Goal: Task Accomplishment & Management: Complete application form

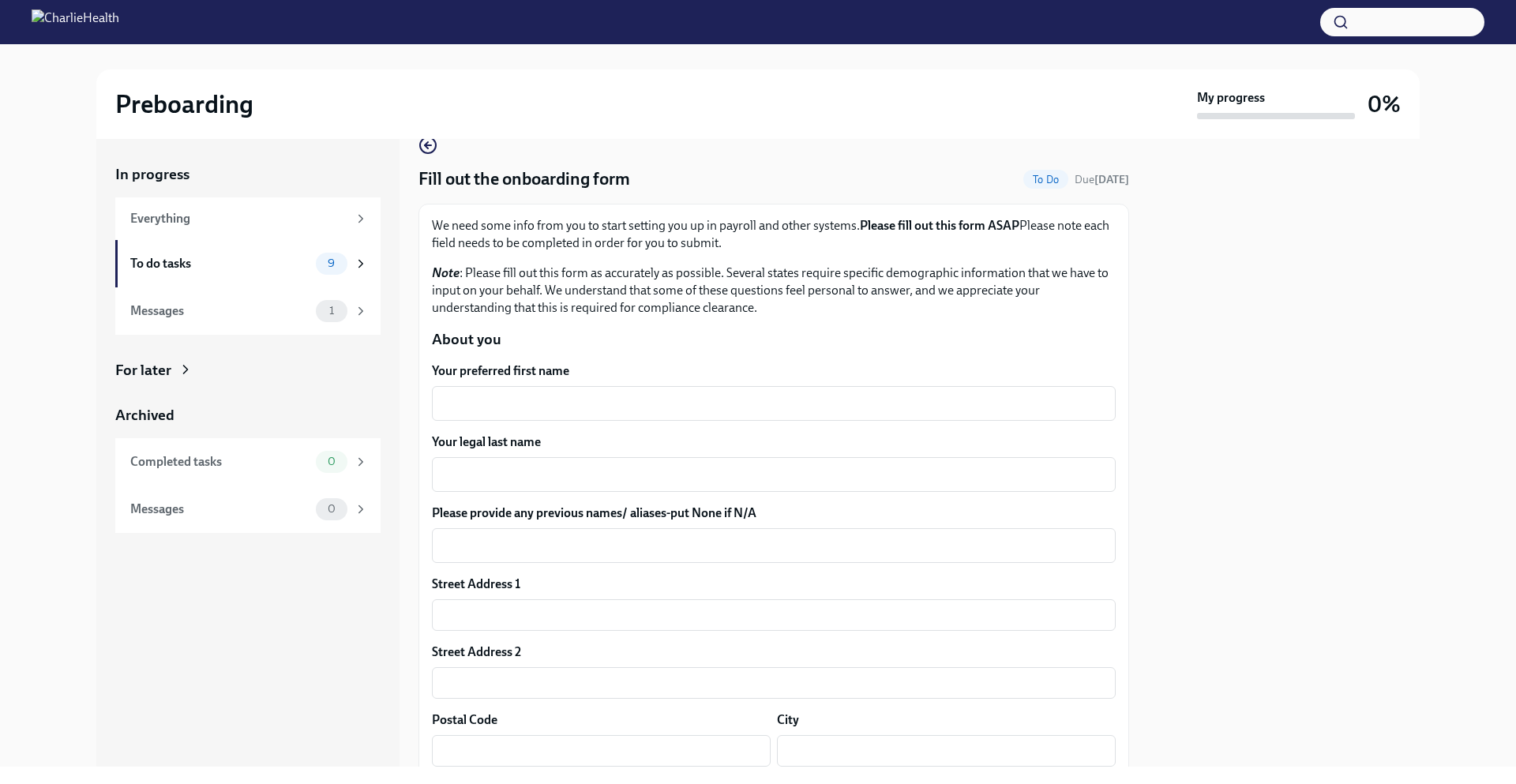
scroll to position [79, 0]
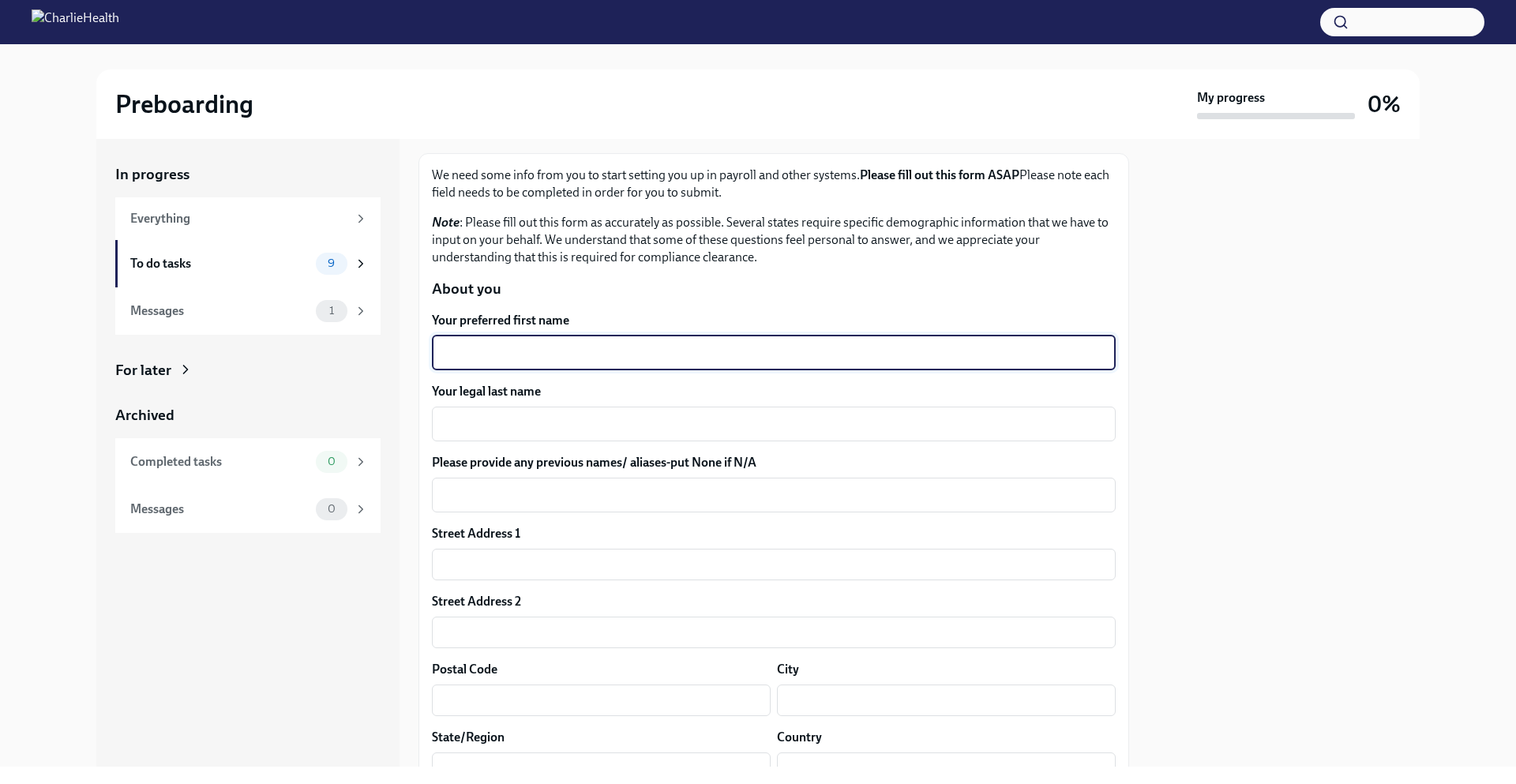
click at [550, 361] on textarea "Your preferred first name" at bounding box center [774, 353] width 665 height 19
type textarea "[PERSON_NAME]"
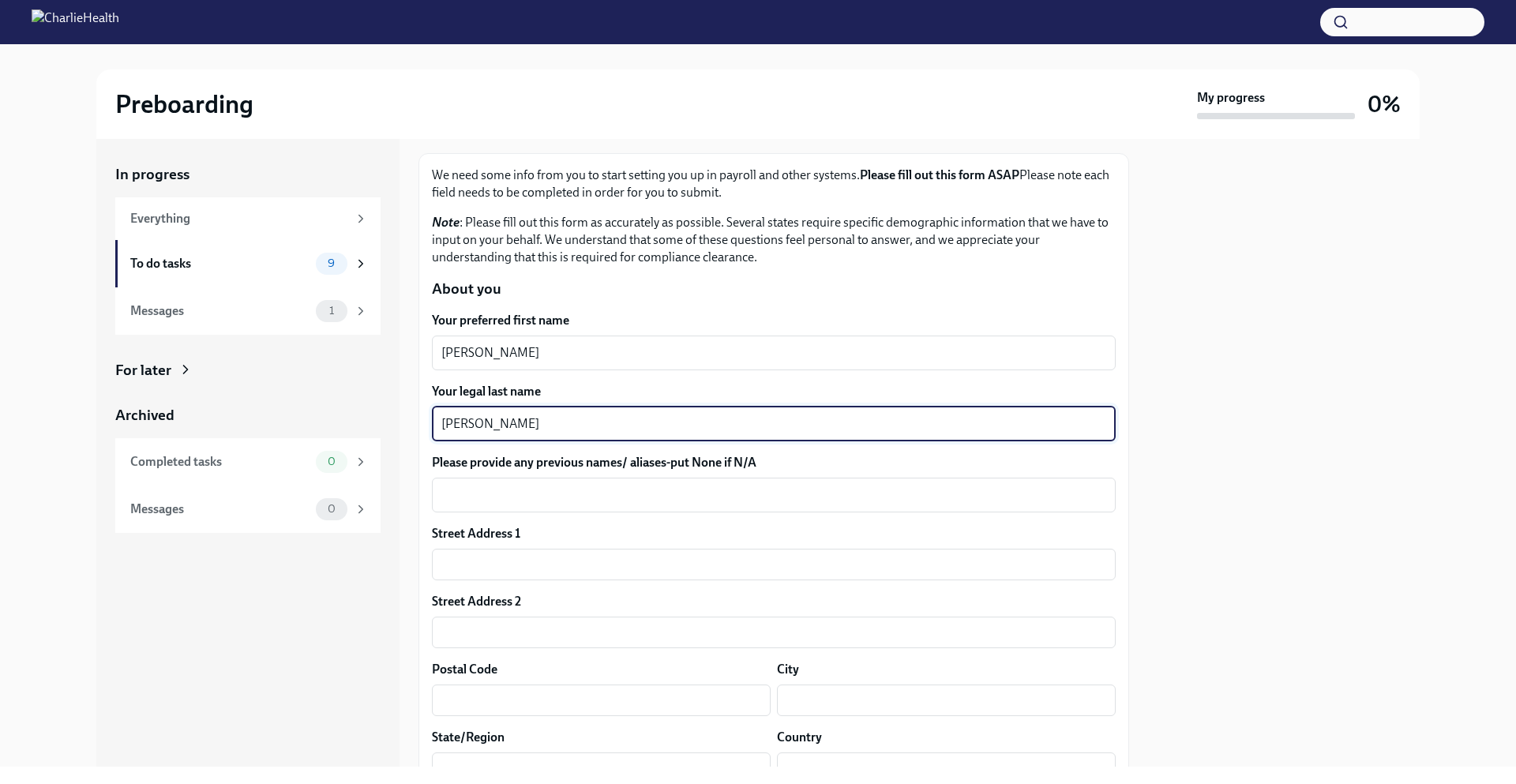
type textarea "[PERSON_NAME]"
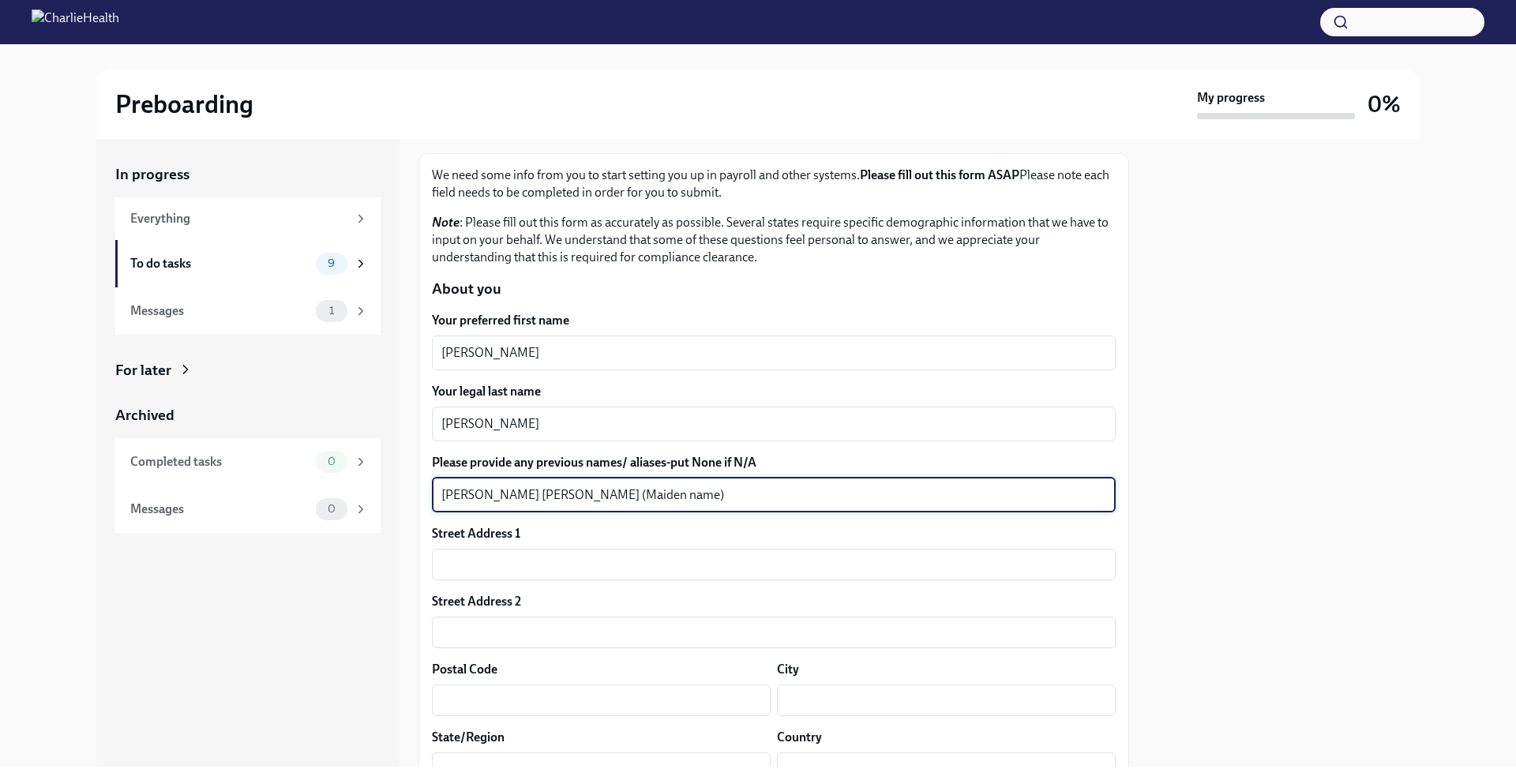
type textarea "[PERSON_NAME] [PERSON_NAME] (Maiden name)"
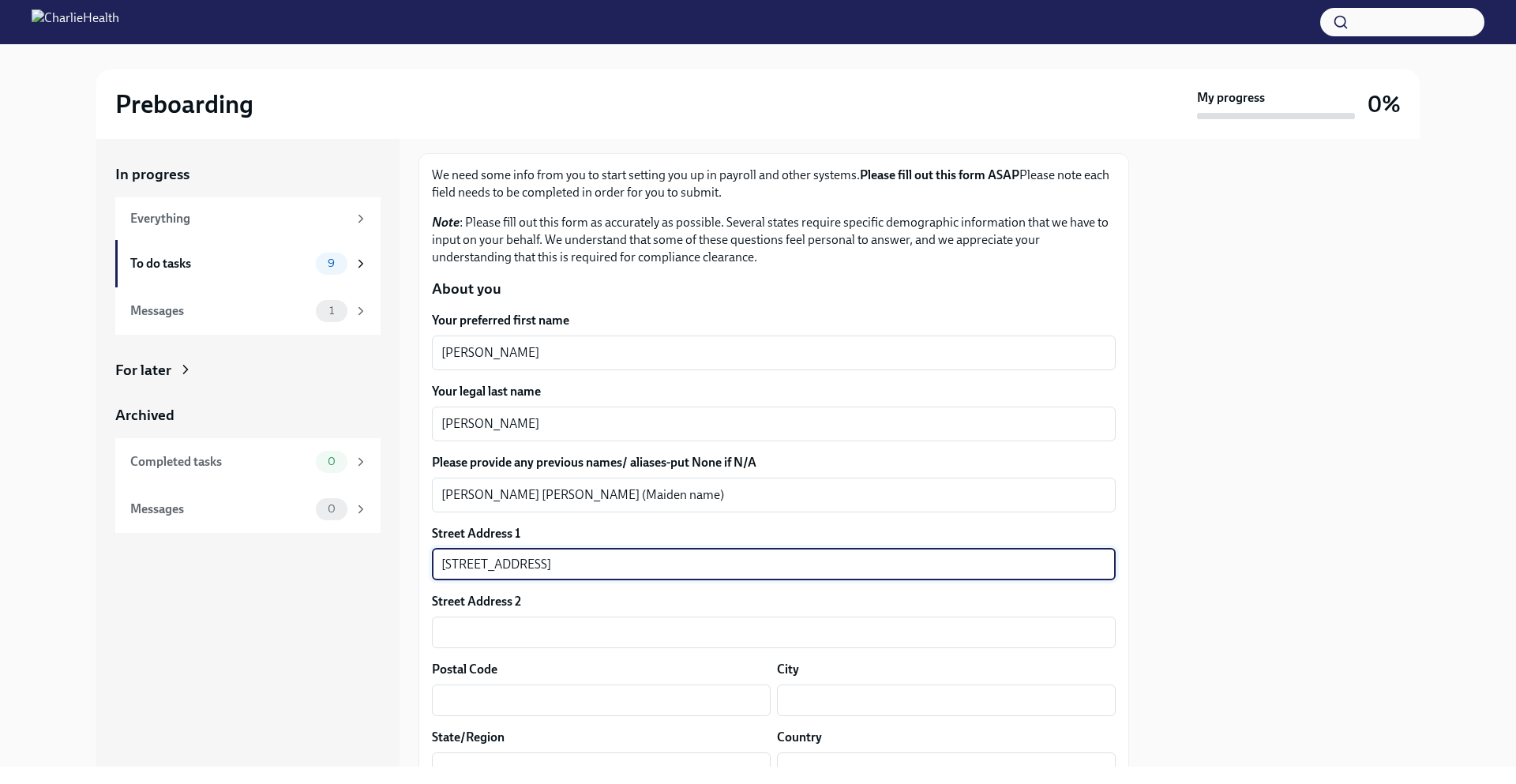
type input "[STREET_ADDRESS]"
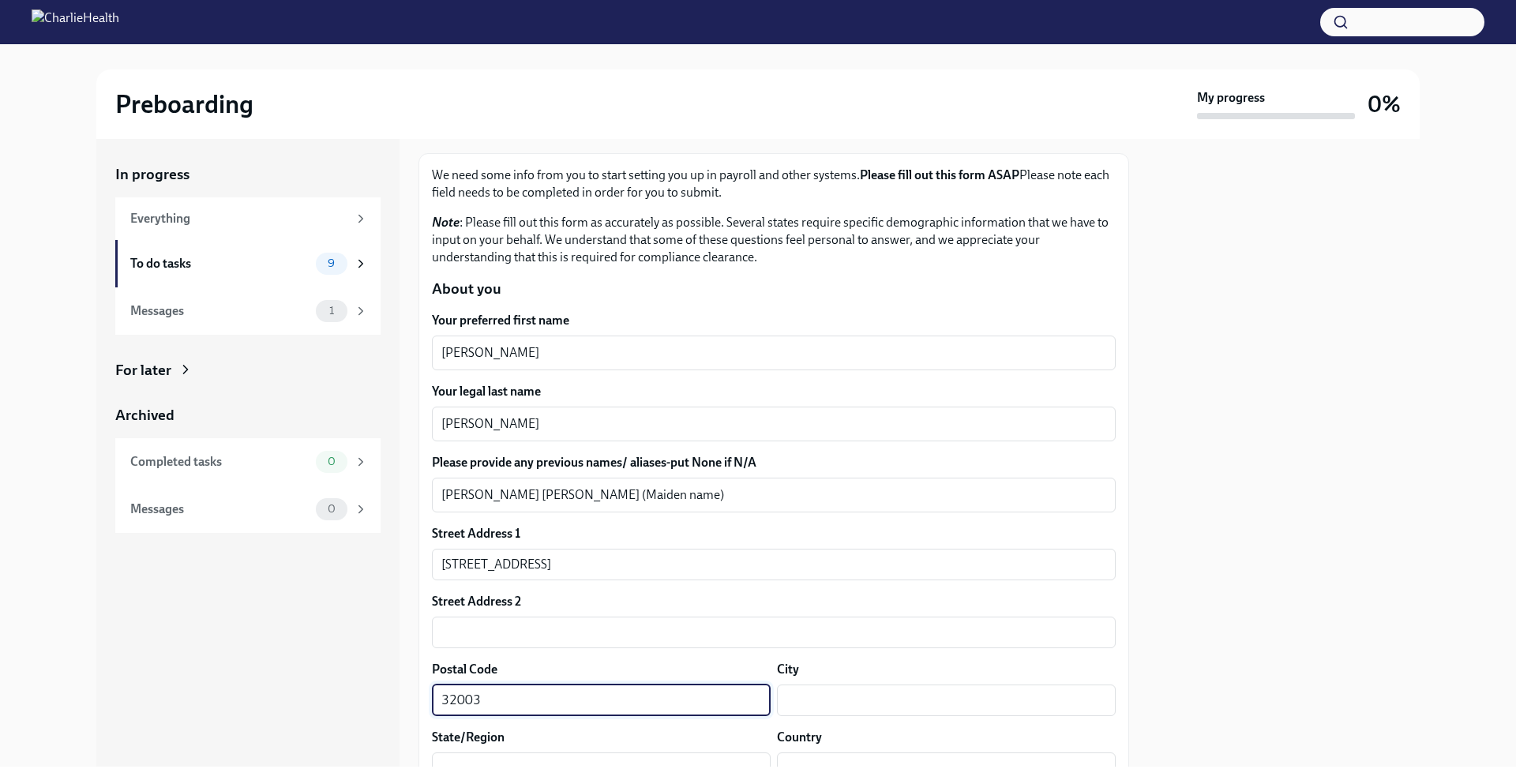
type input "32003"
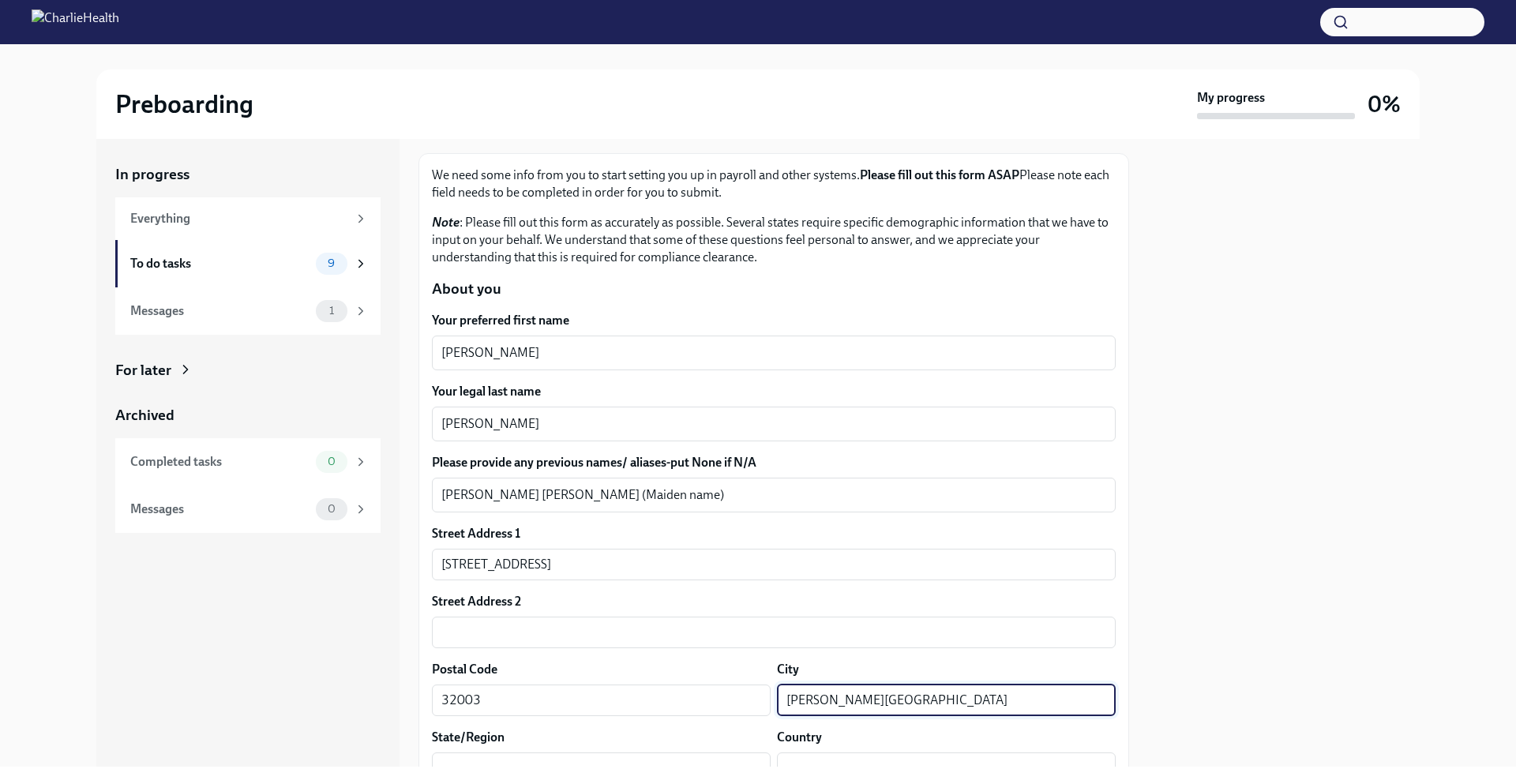
type input "[PERSON_NAME][GEOGRAPHIC_DATA]"
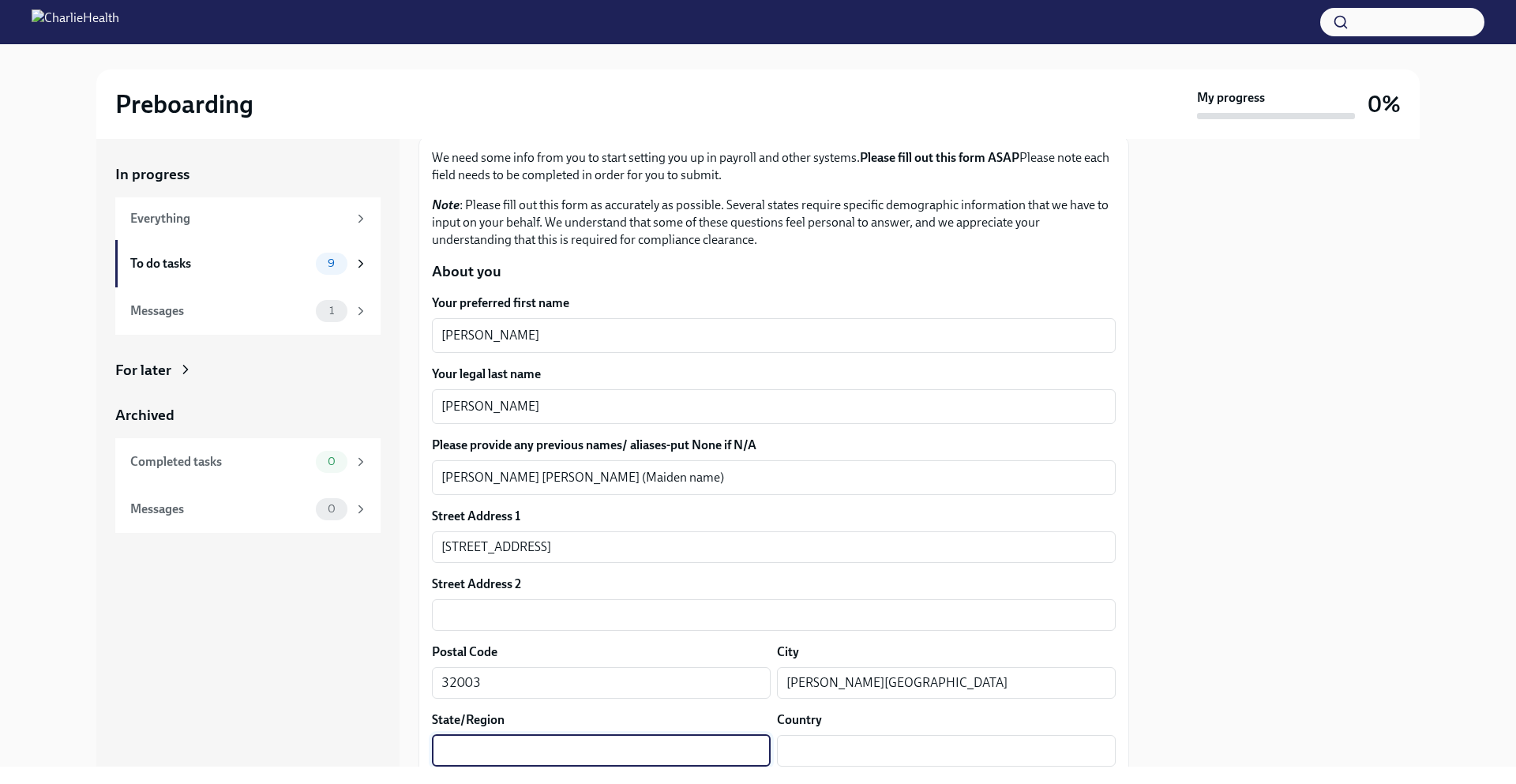
type input "f"
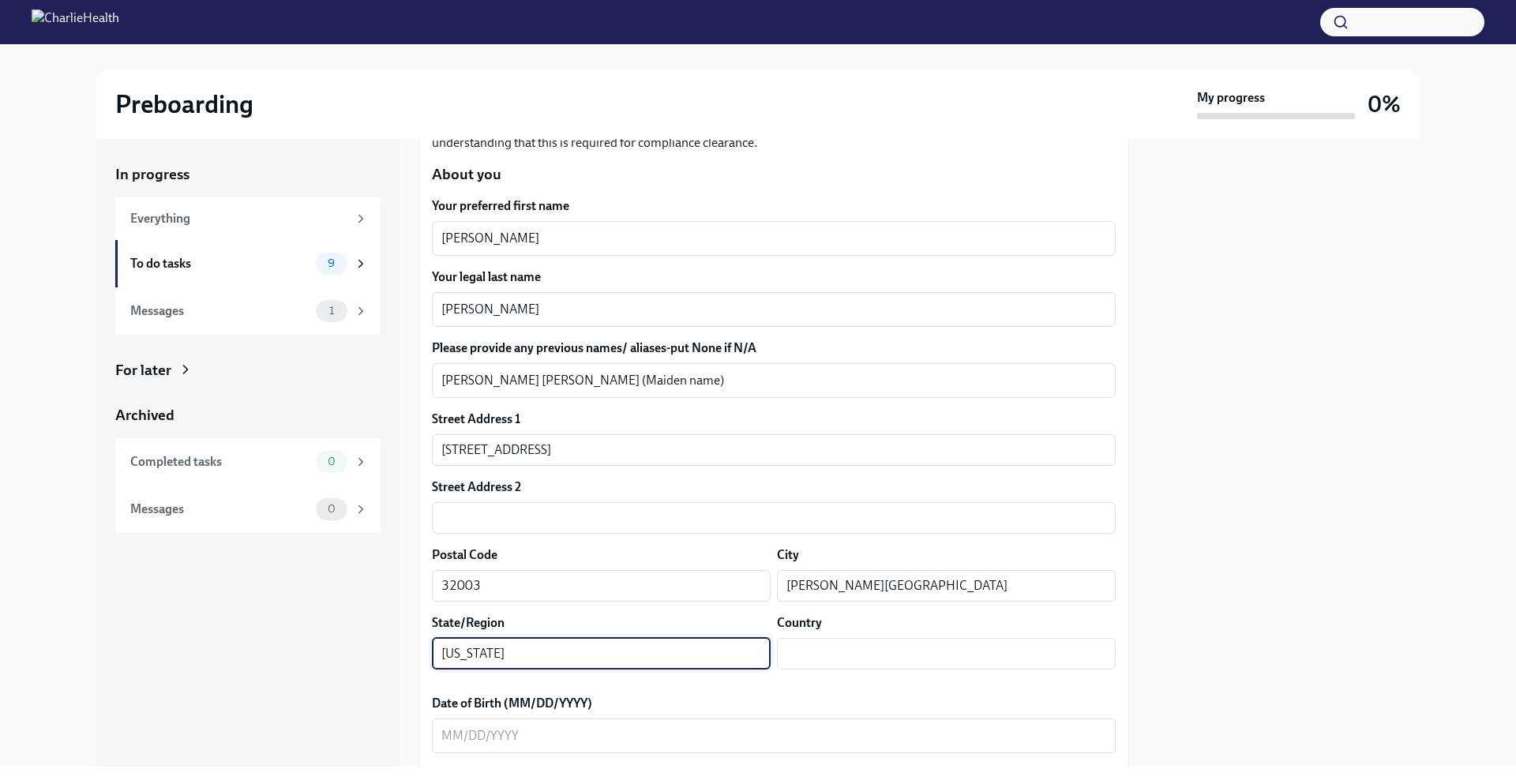
scroll to position [649, 0]
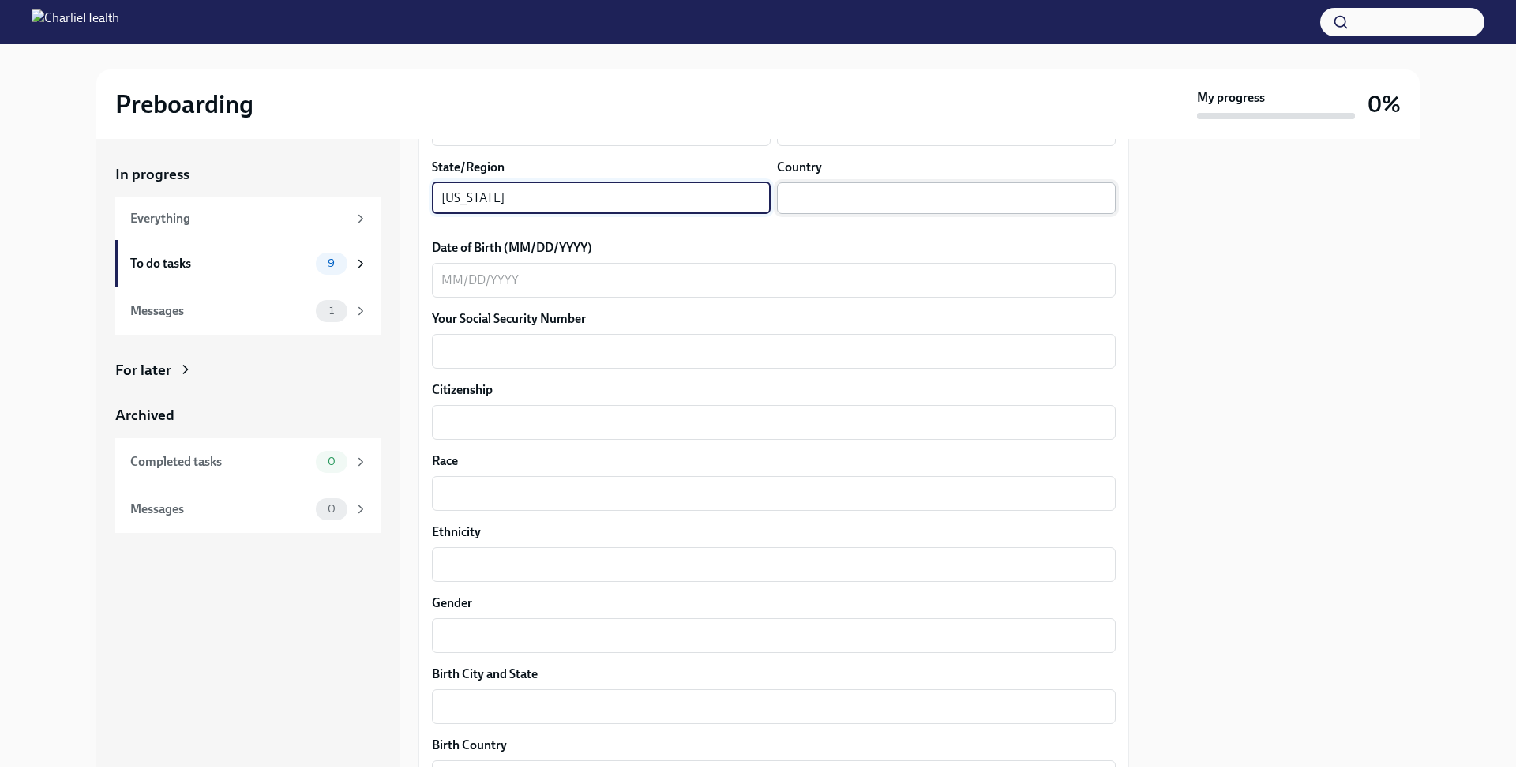
type input "[US_STATE]"
click at [797, 202] on input "text" at bounding box center [946, 197] width 338 height 32
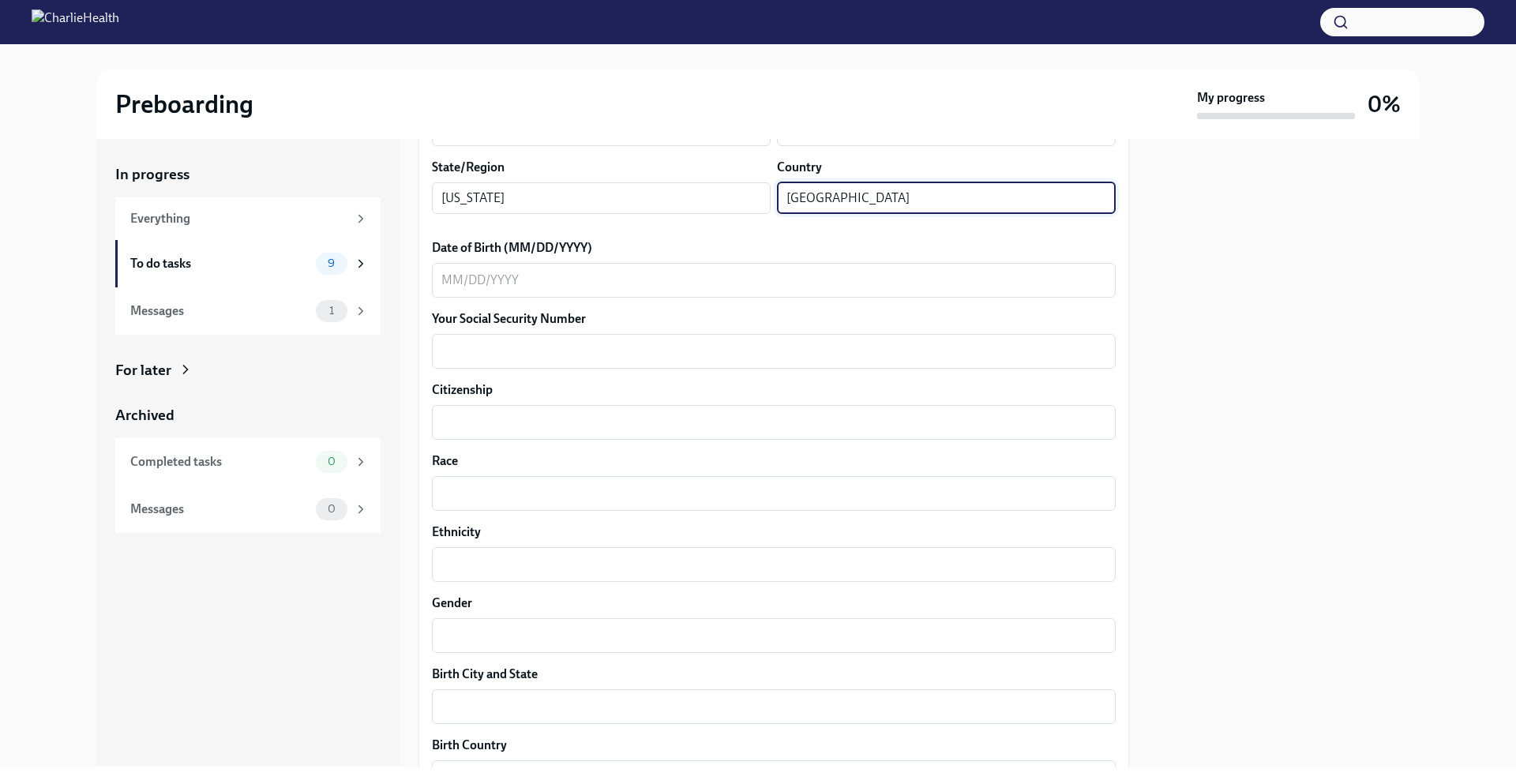
type input "[GEOGRAPHIC_DATA]"
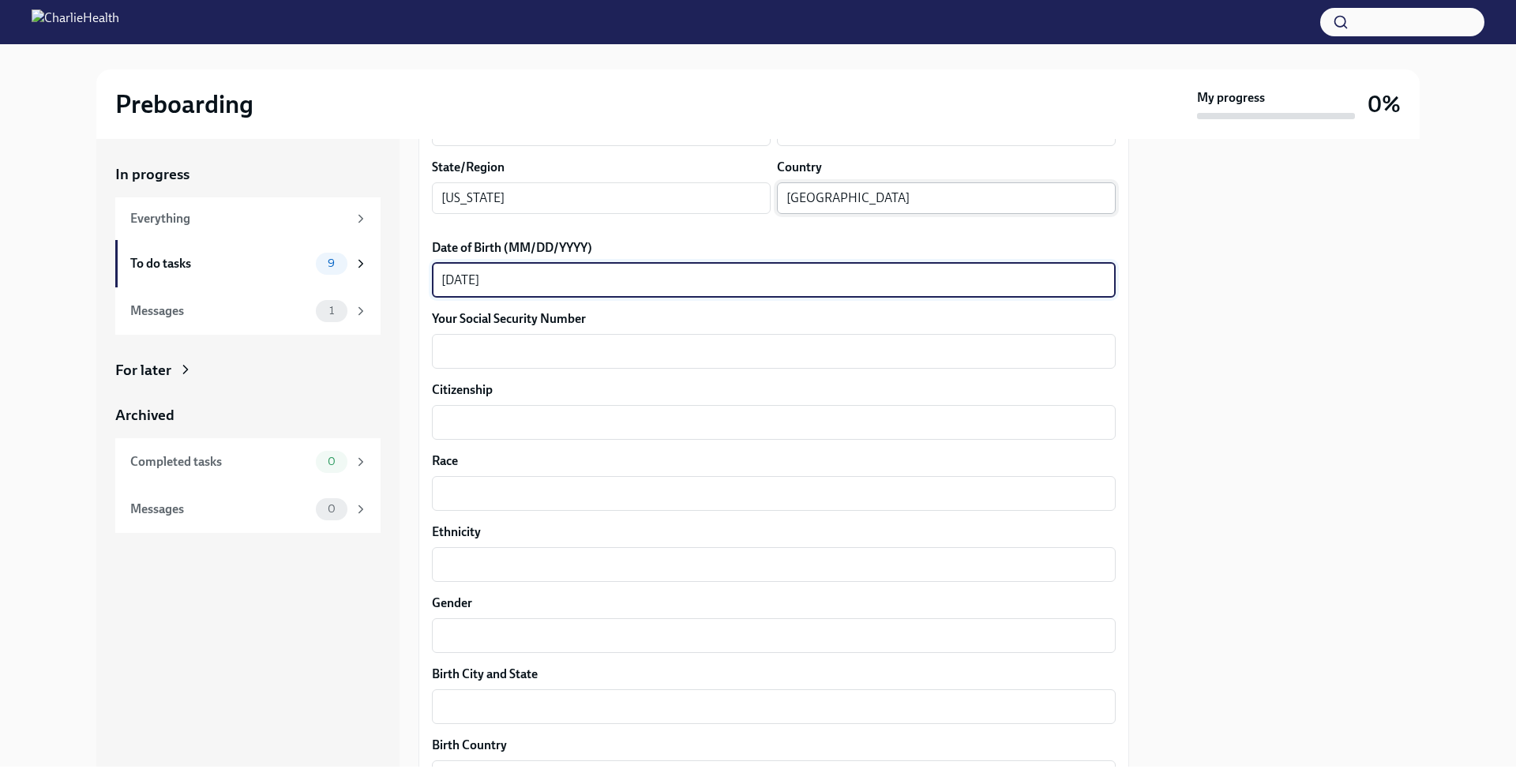
type textarea "[DATE]"
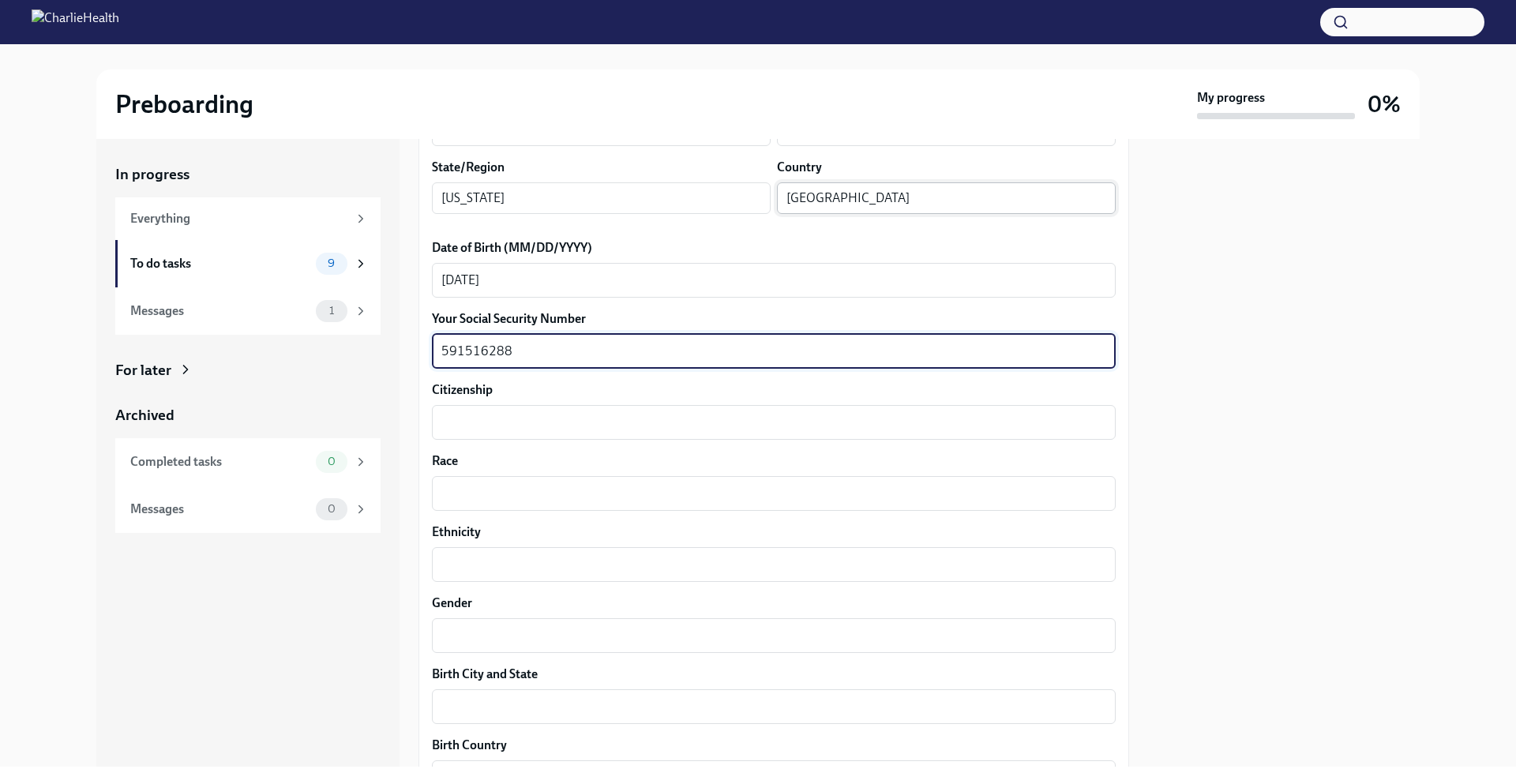
type textarea "591516288"
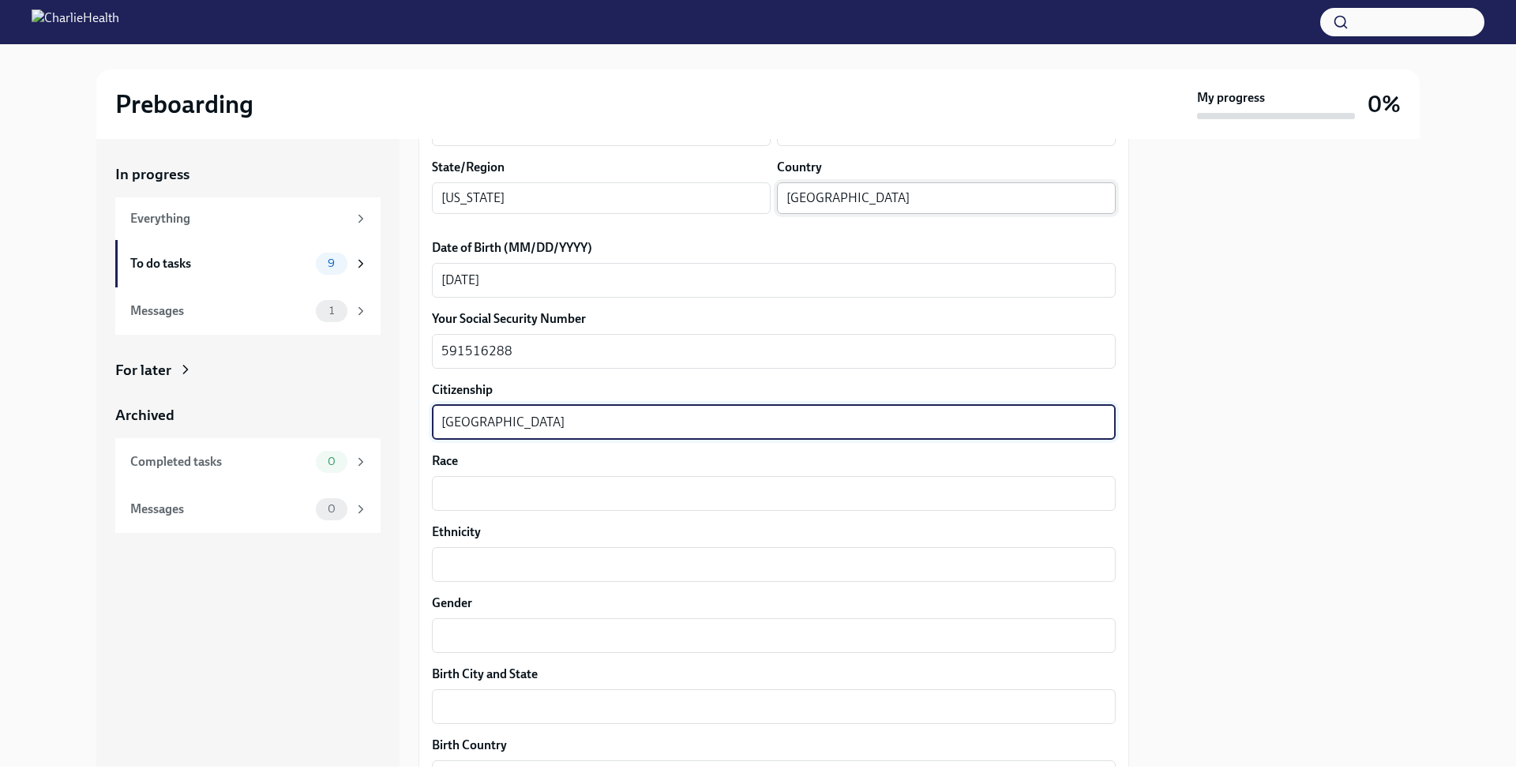
type textarea "[GEOGRAPHIC_DATA]"
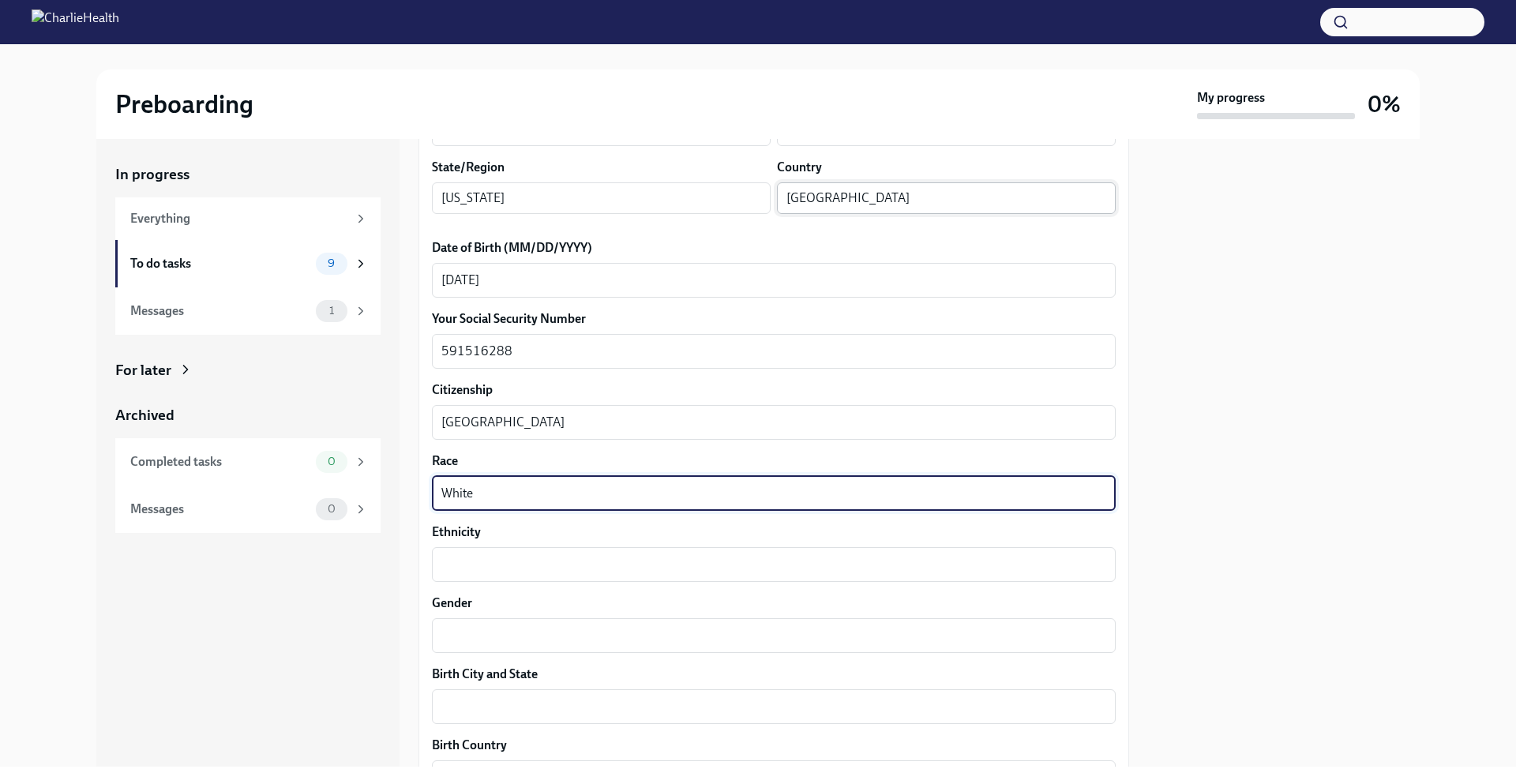
type textarea "White"
type textarea "q"
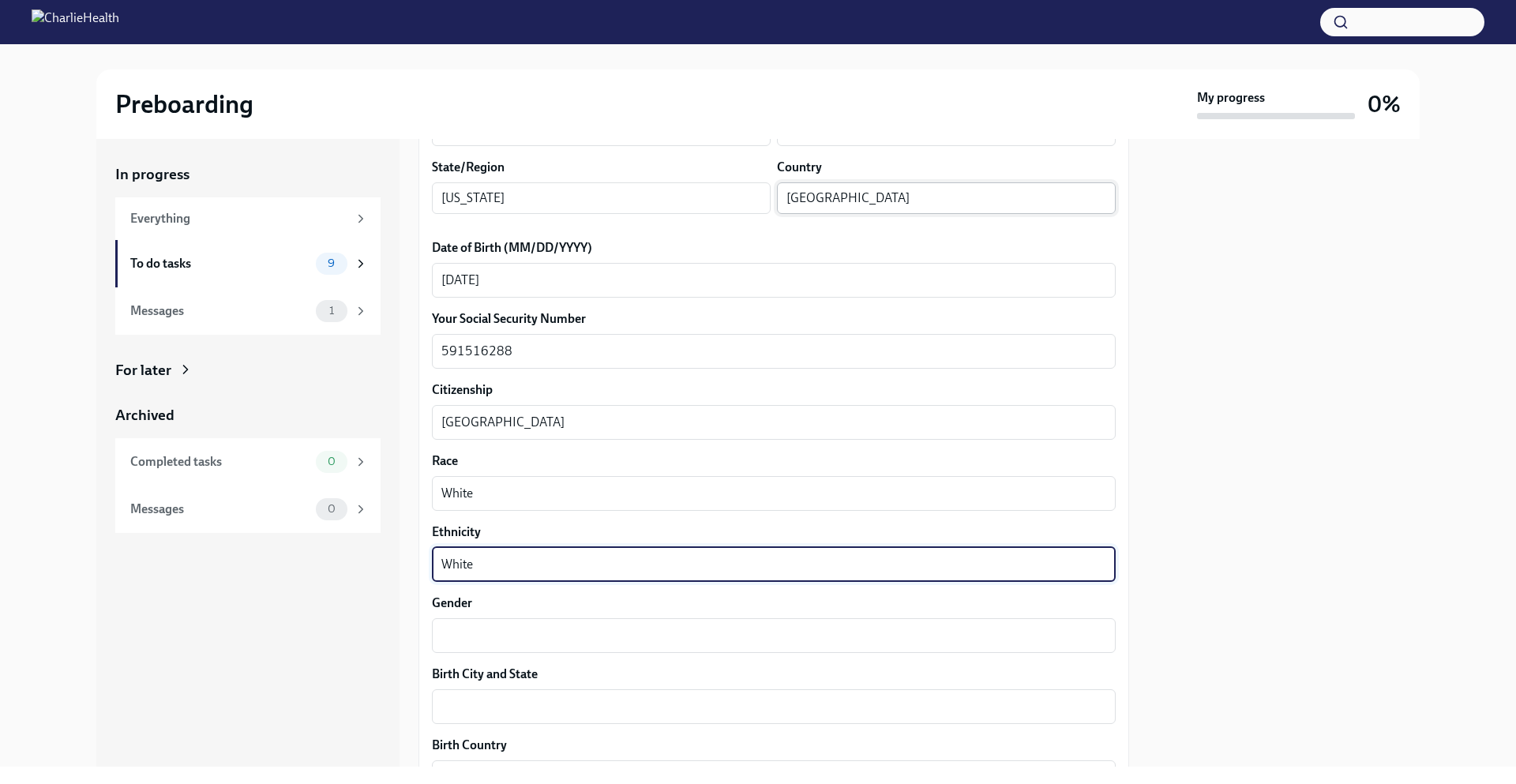
type textarea "White"
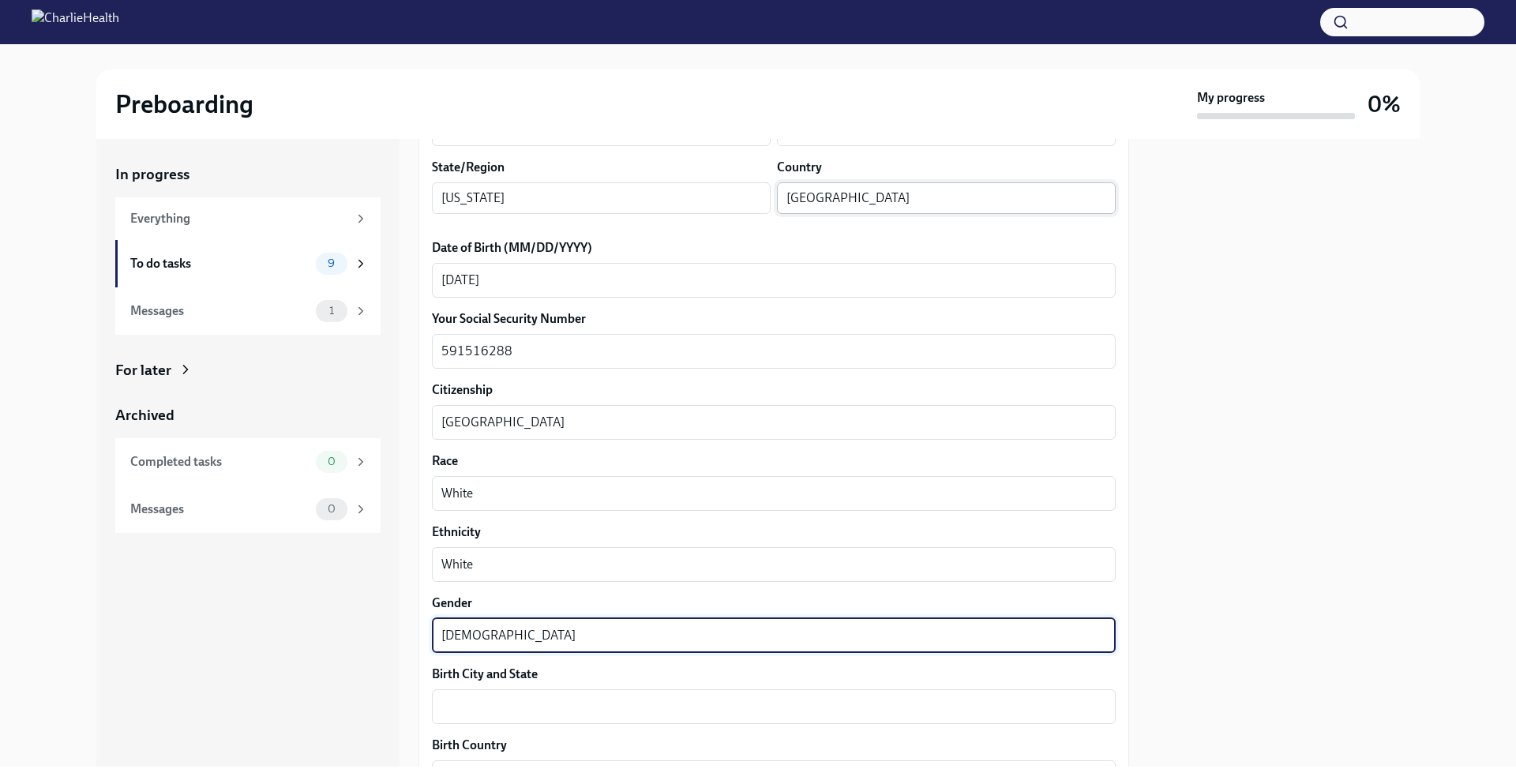
type textarea "Female"
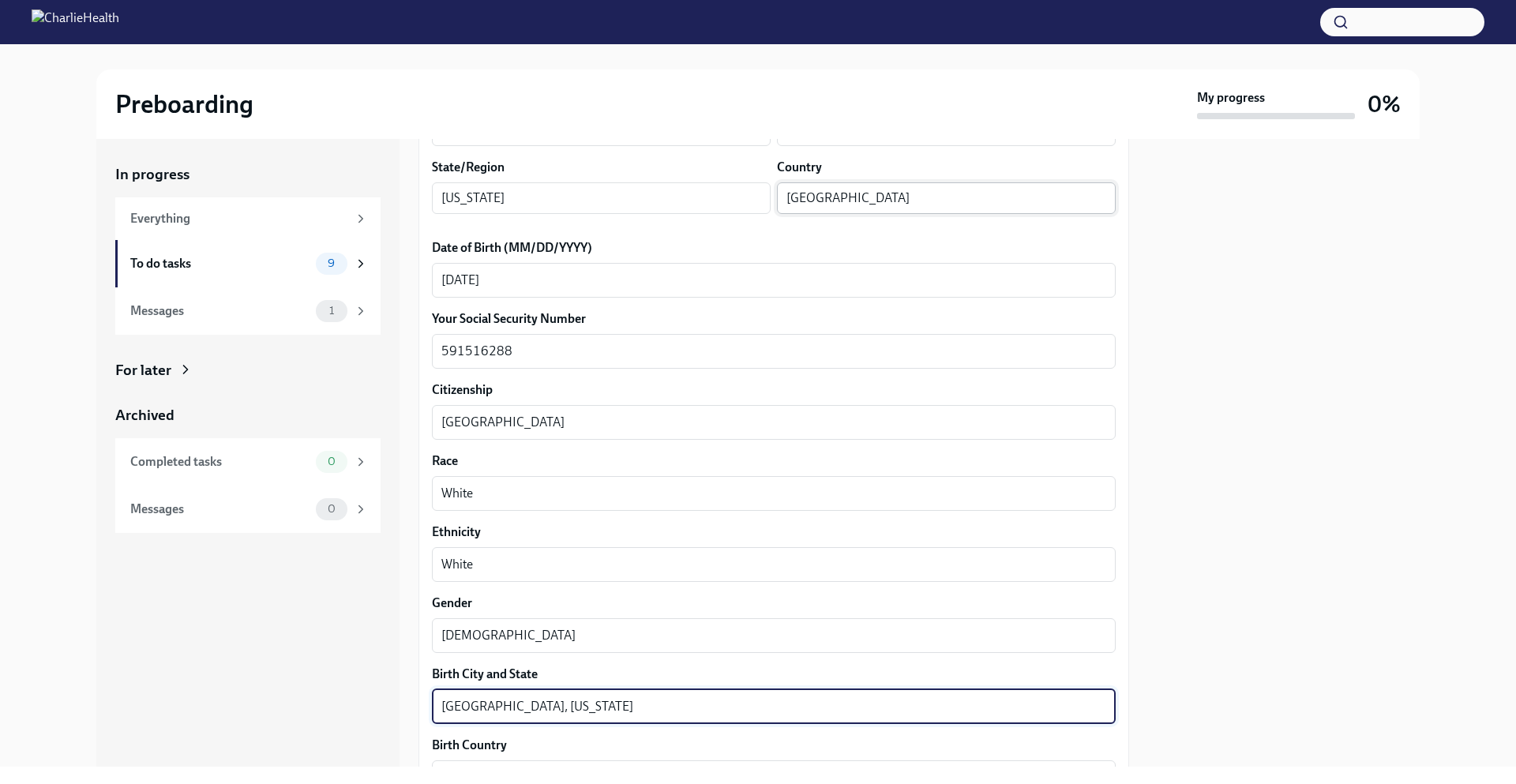
type textarea "Jacksonville, Florida"
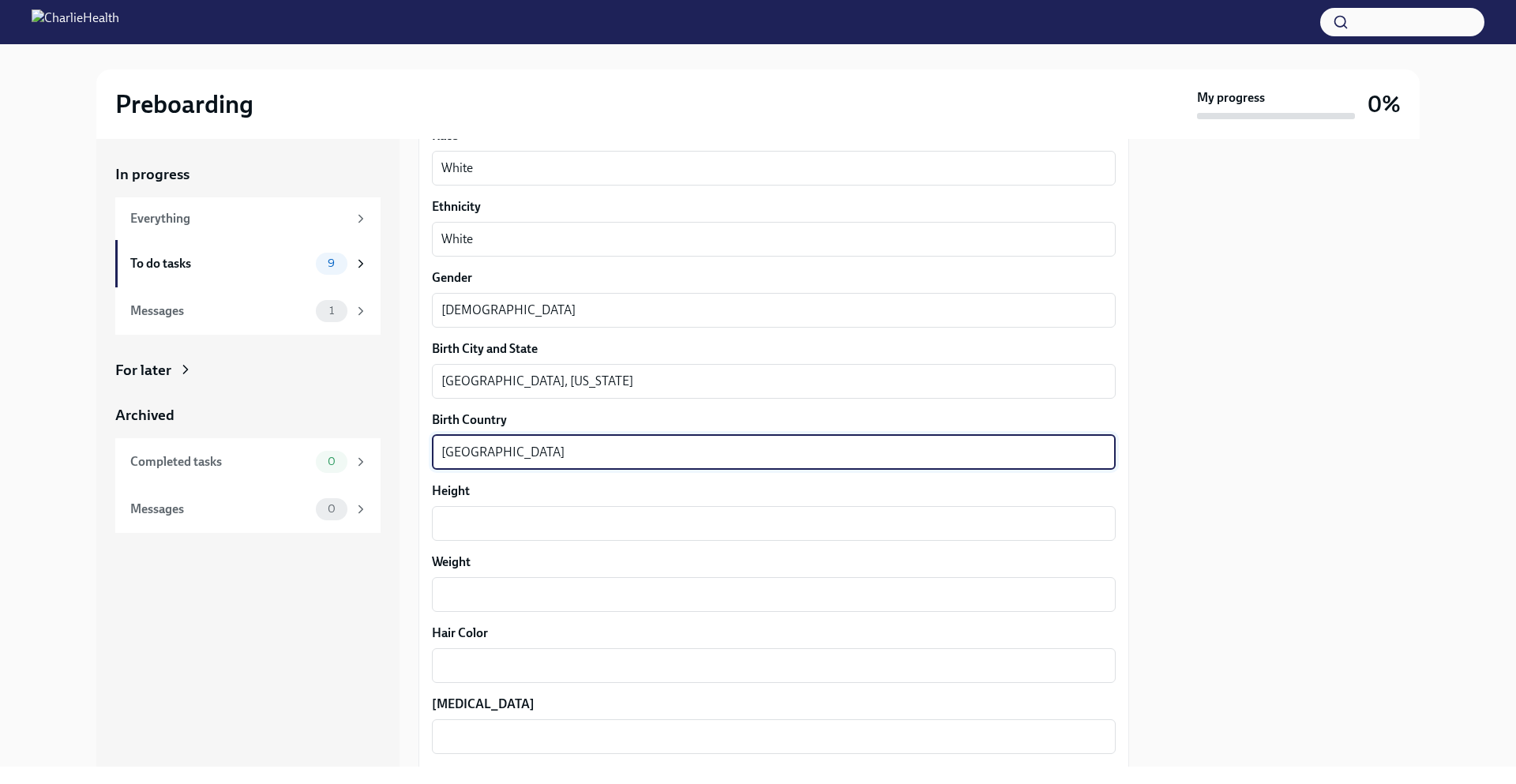
type textarea "USA"
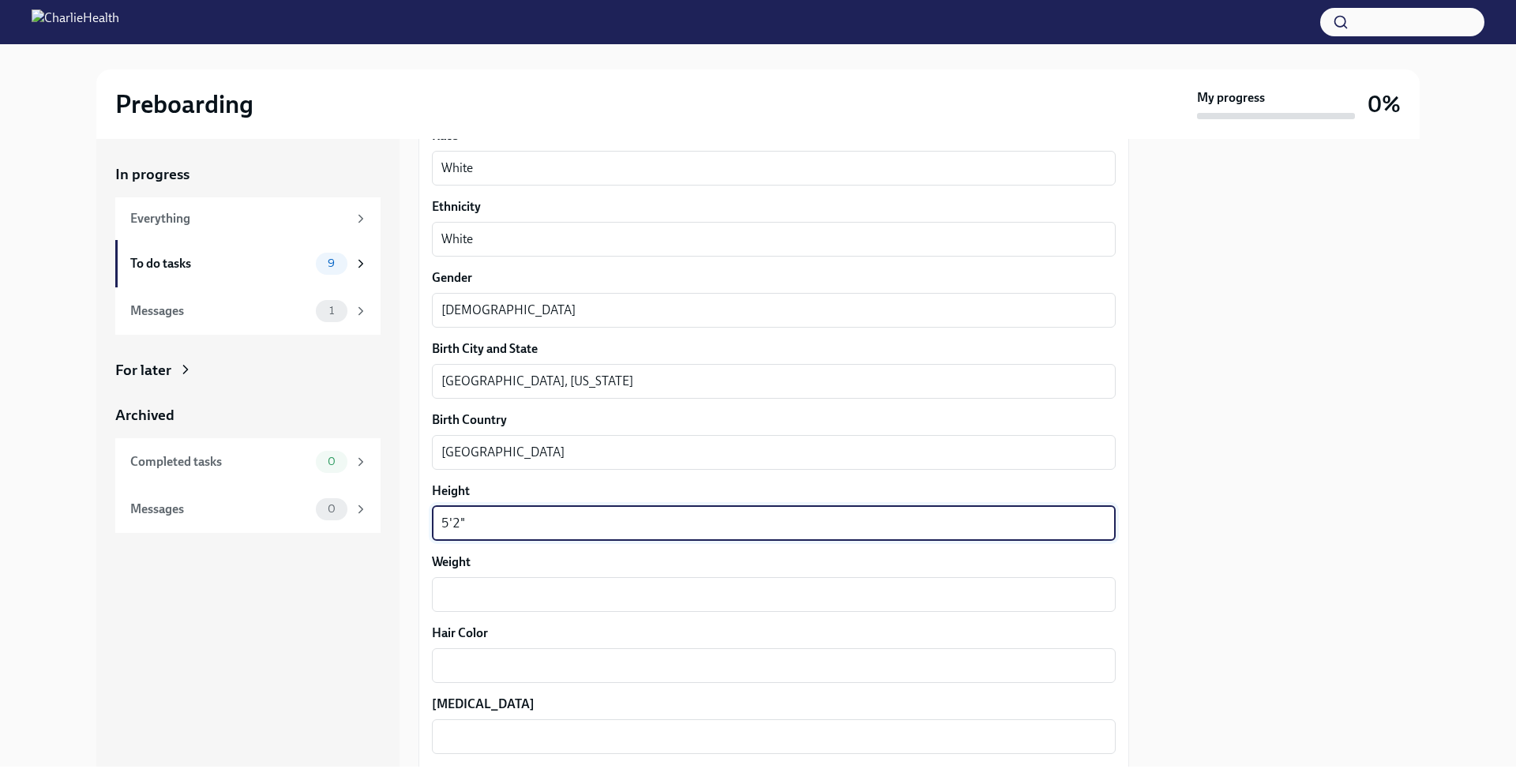
type textarea "5'2""
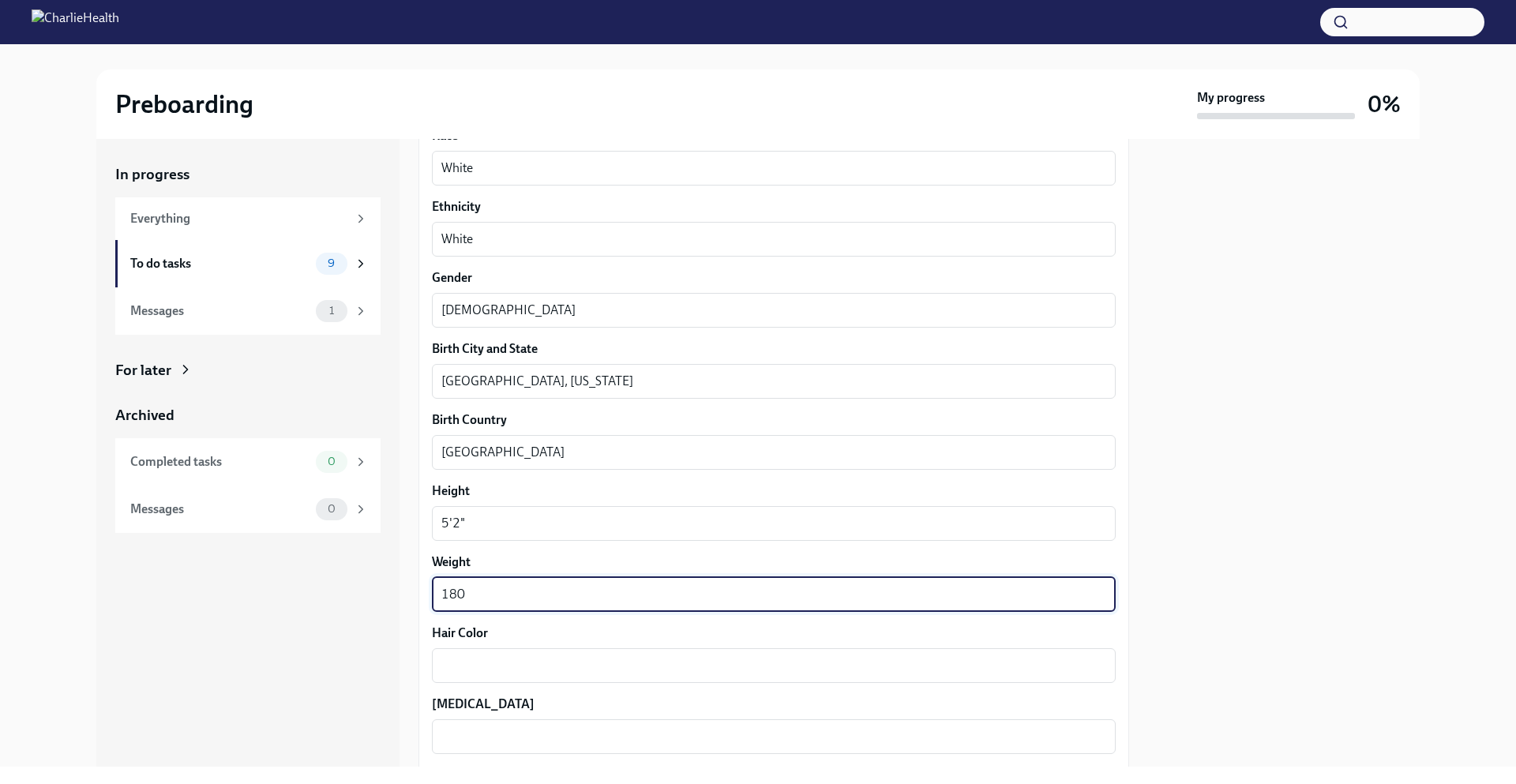
type textarea "180"
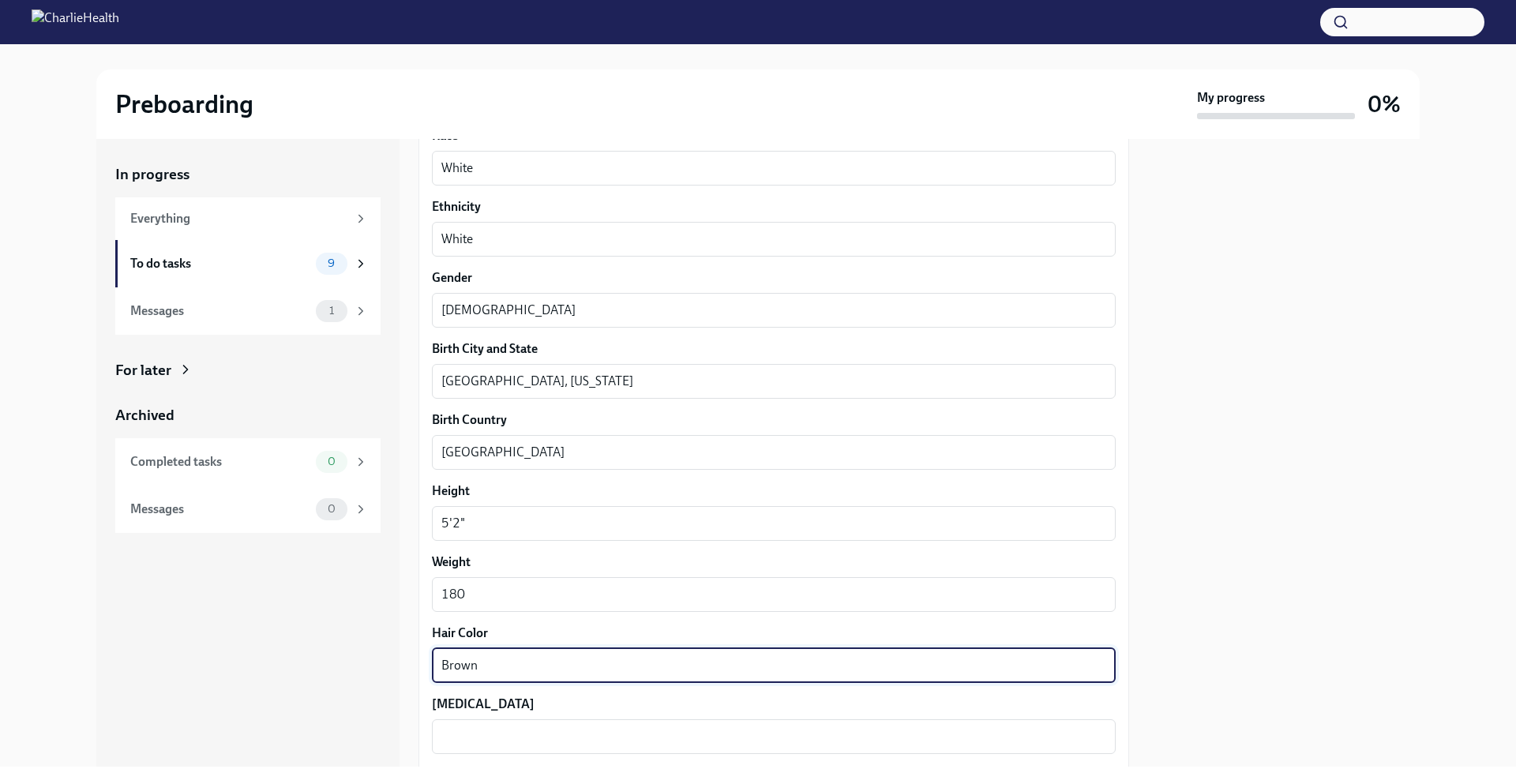
type textarea "Brown"
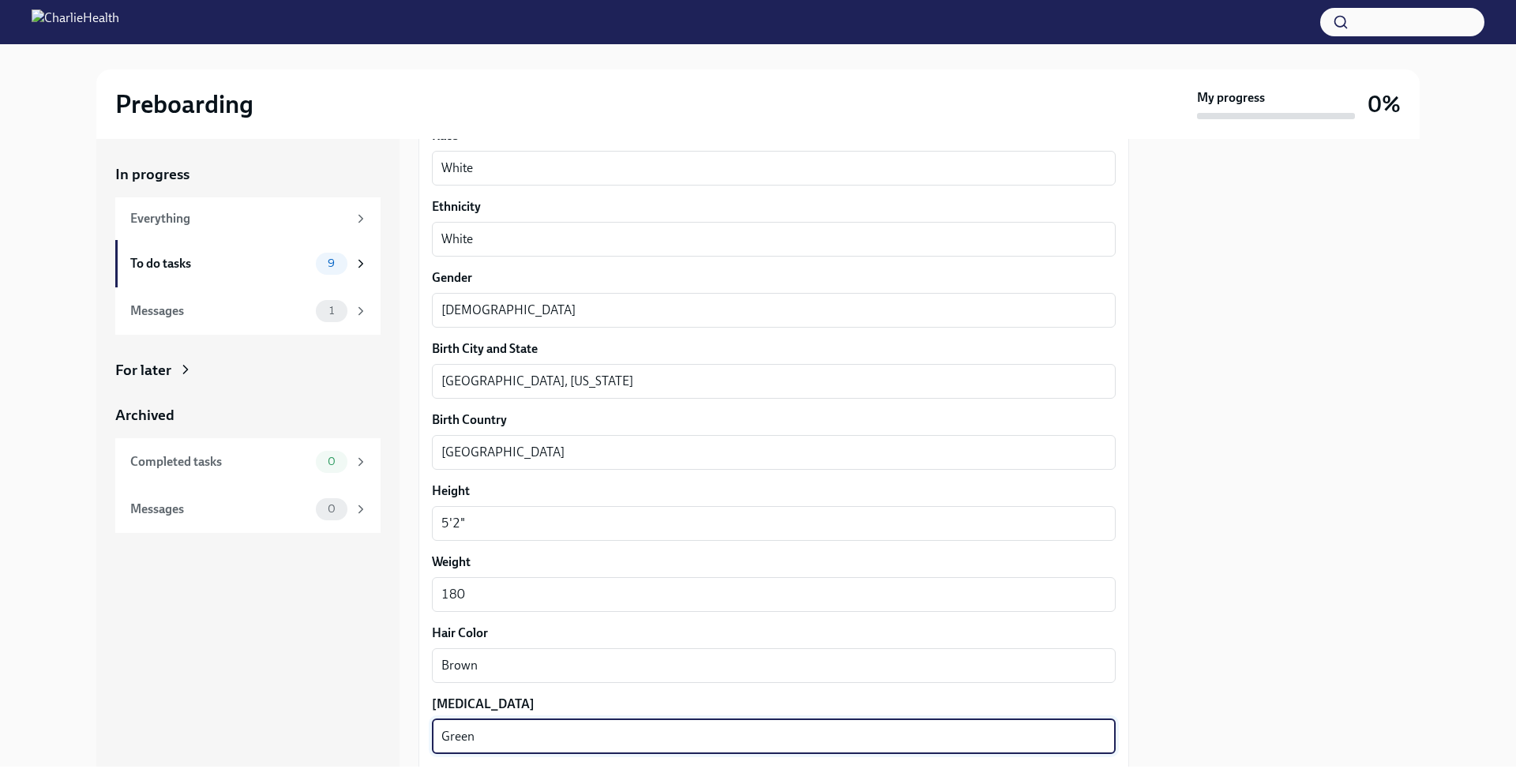
type textarea "Green"
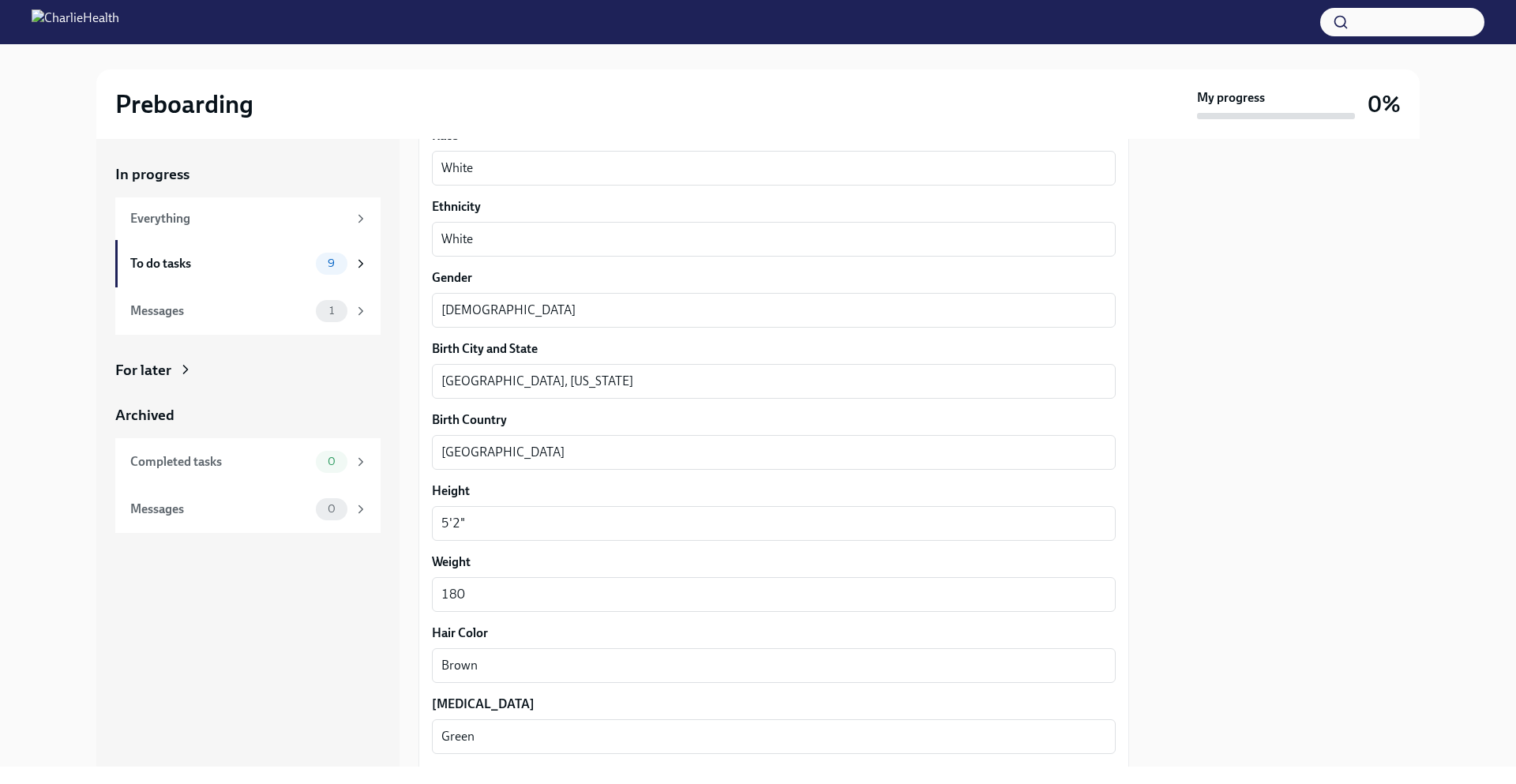
scroll to position [1273, 0]
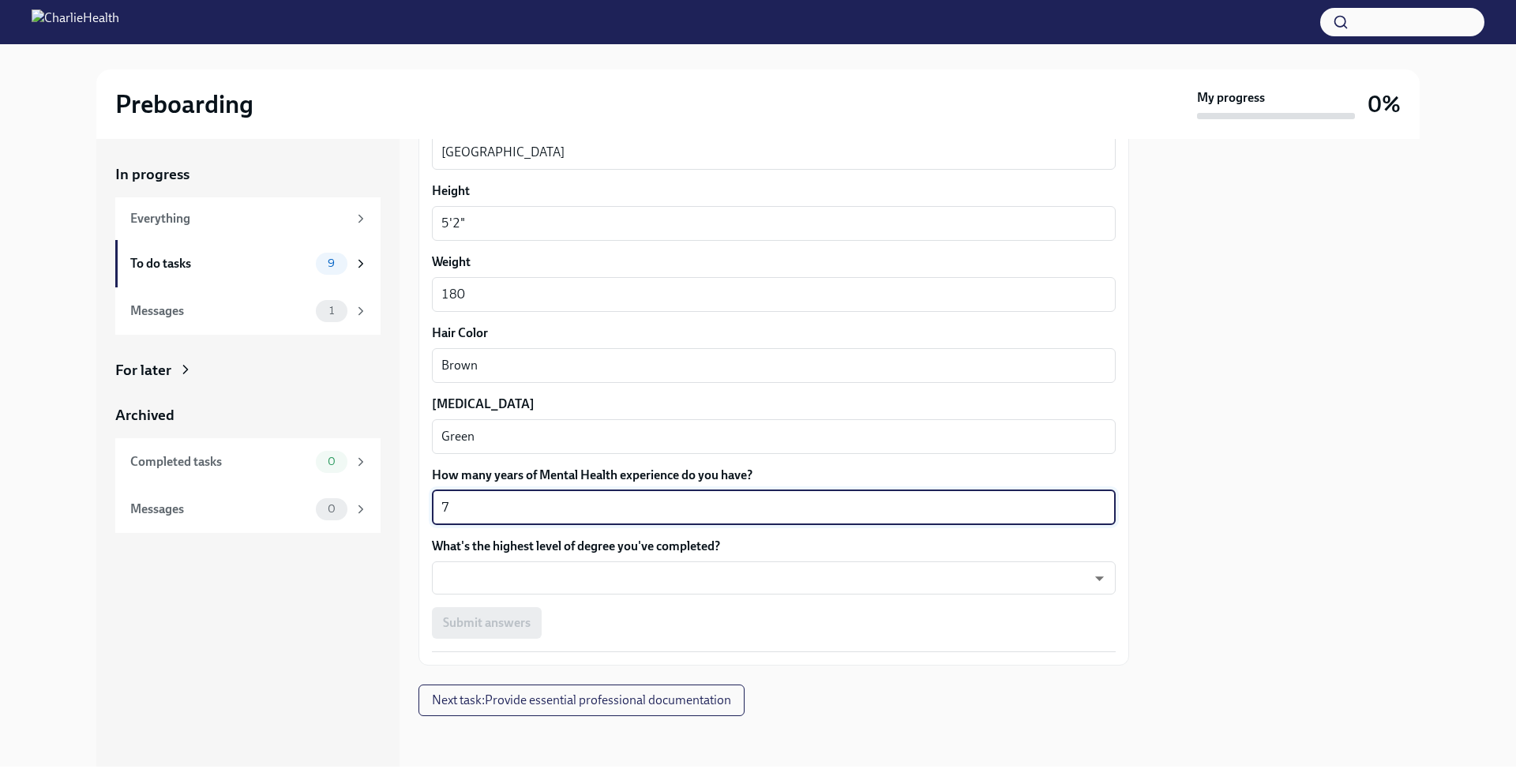
type textarea "7"
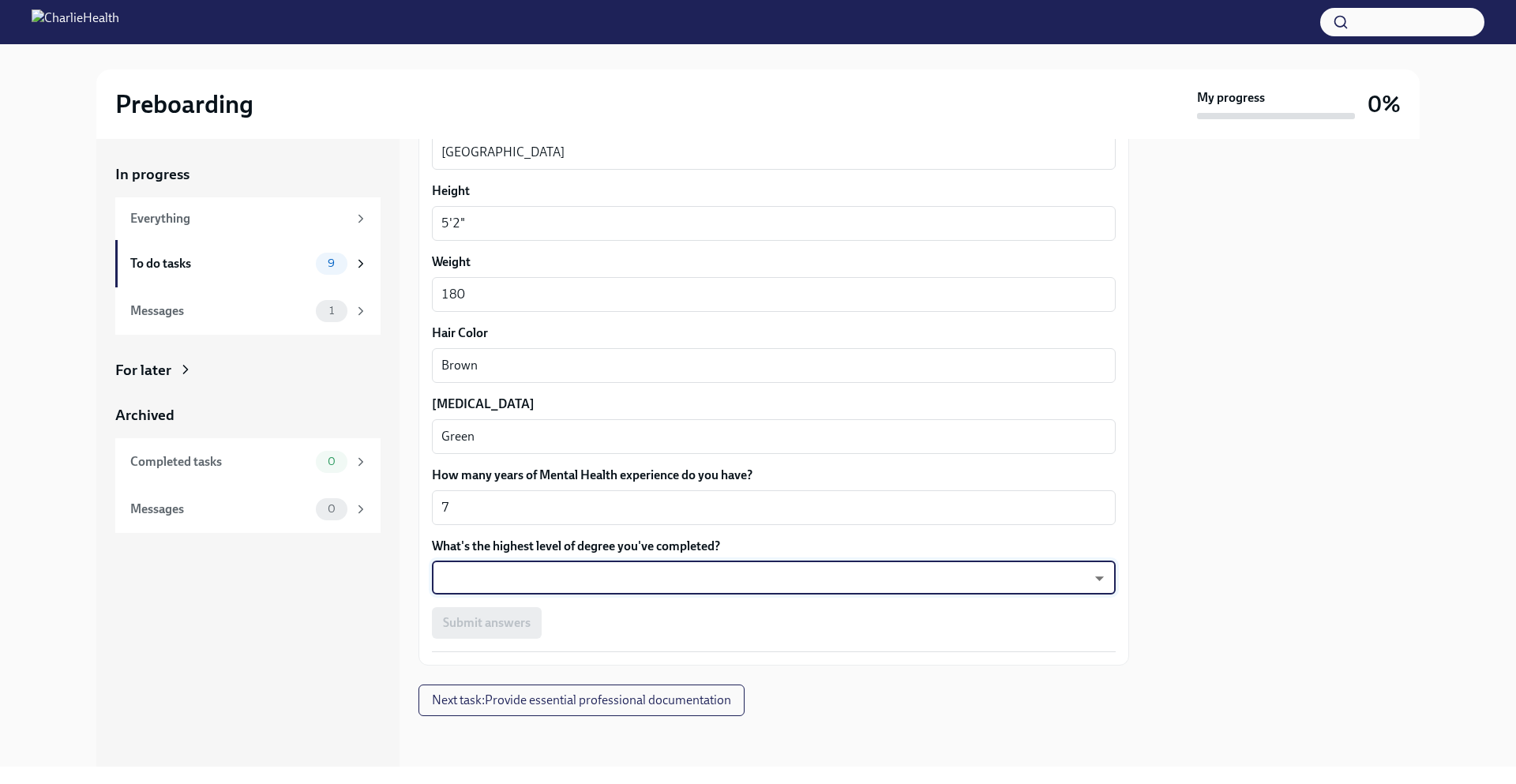
click at [920, 565] on body "Preboarding My progress 0% In progress Everything To do tasks 9 Messages 1 For …" at bounding box center [758, 392] width 1516 height 784
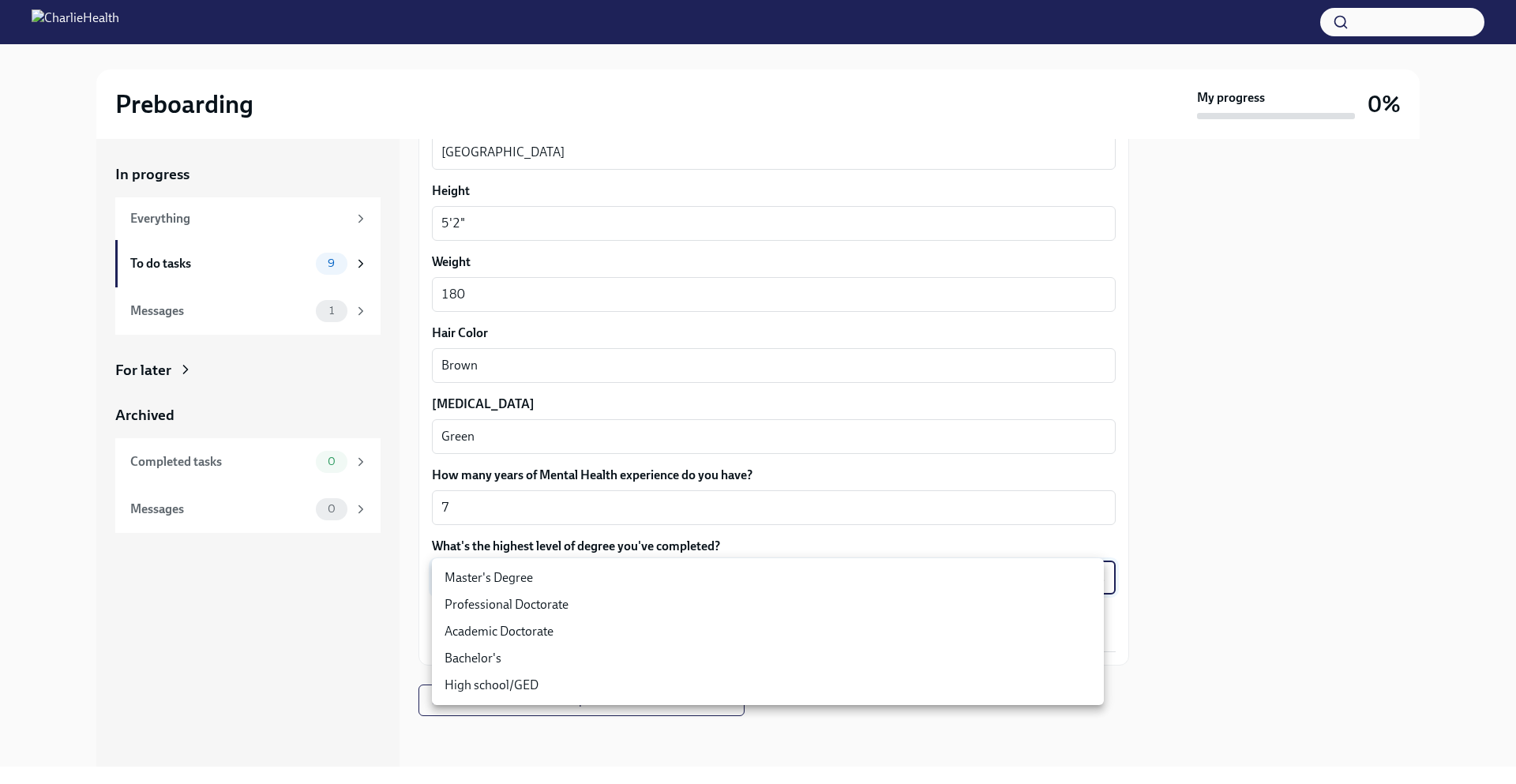
click at [920, 566] on li "Master's Degree" at bounding box center [767, 577] width 672 height 26
type input "2vBr-ghkD"
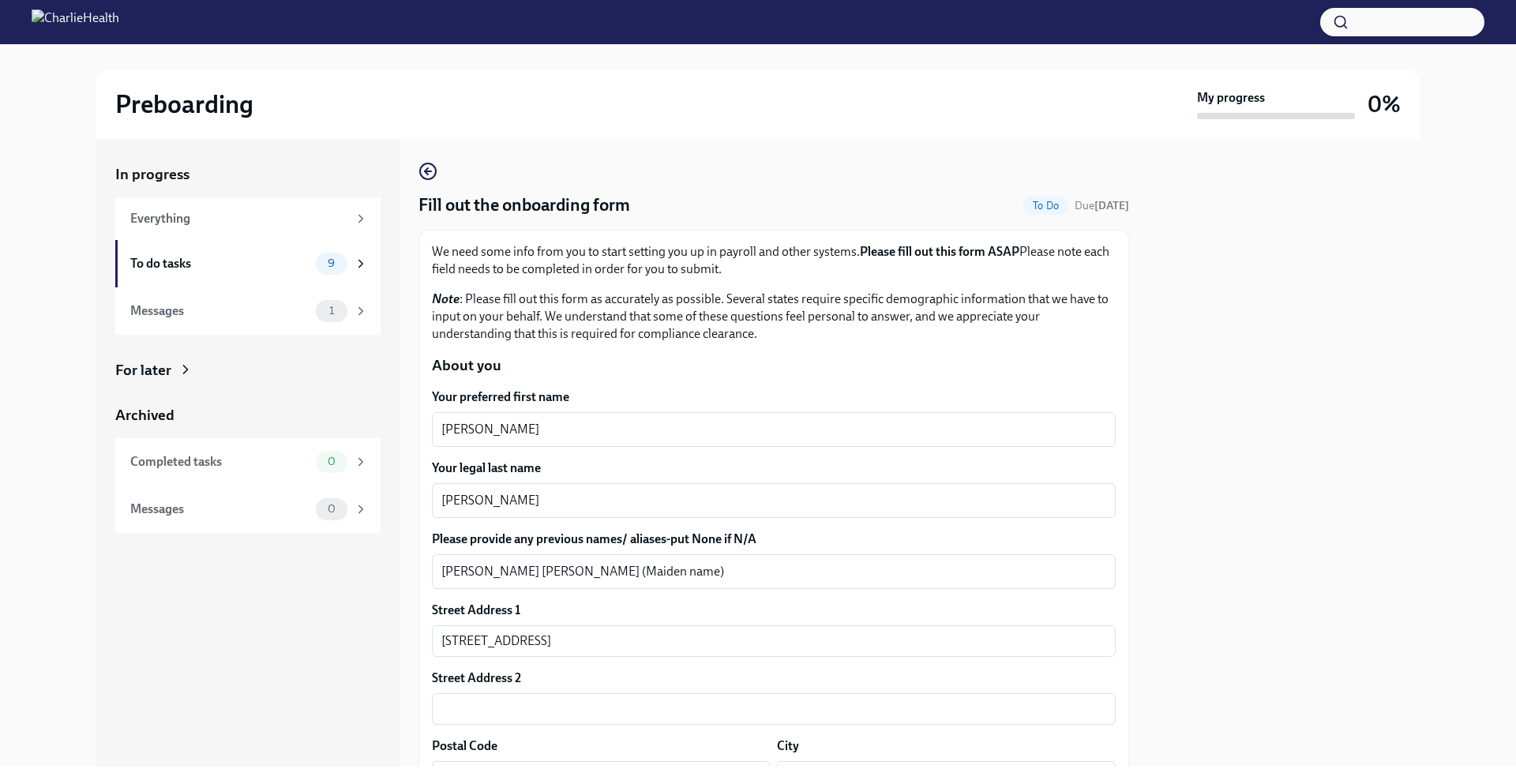
scroll to position [0, 0]
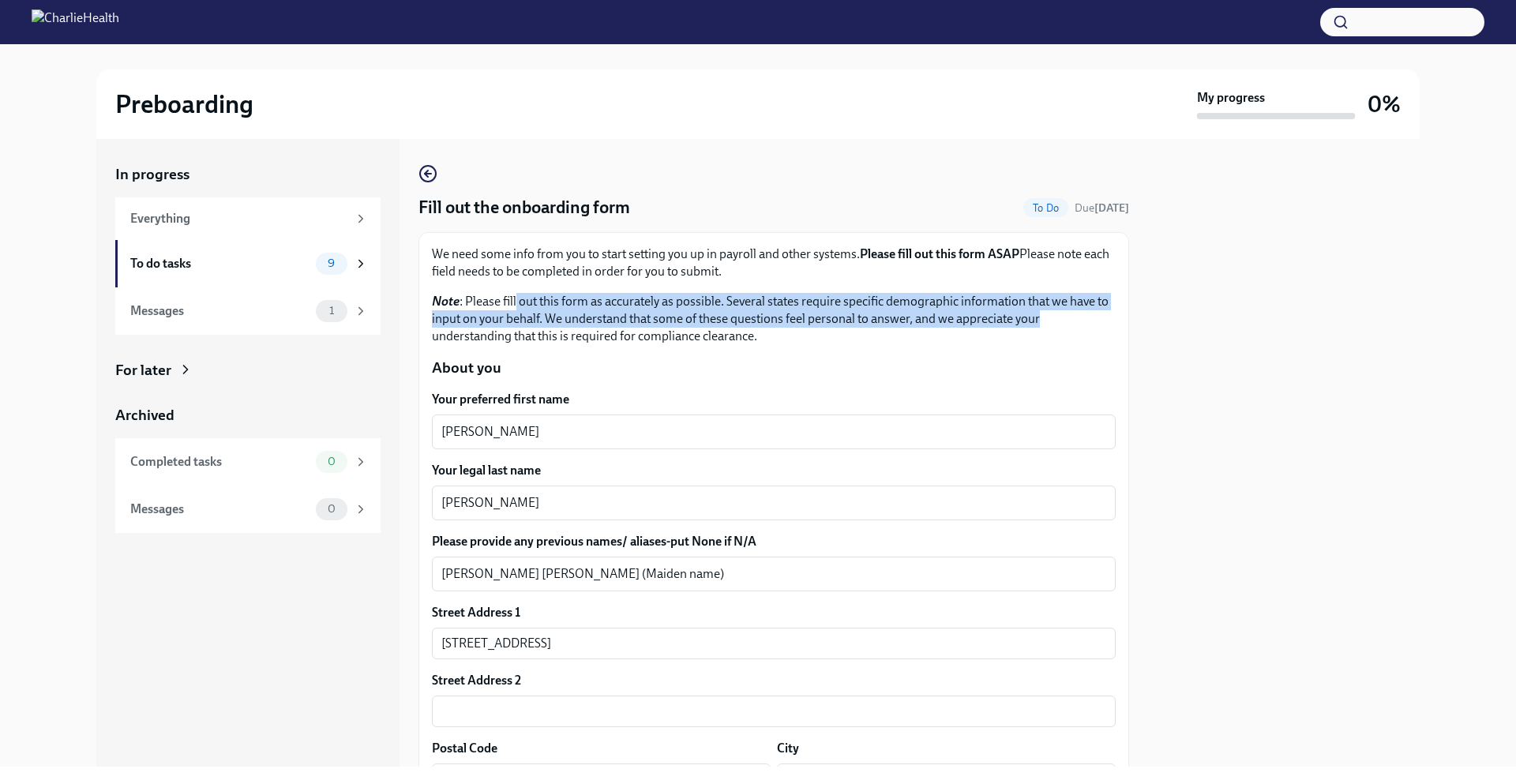
drag, startPoint x: 516, startPoint y: 306, endPoint x: 1093, endPoint y: 318, distance: 577.1
click at [1093, 318] on p "Note : Please fill out this form as accurately as possible. Several states requ…" at bounding box center [773, 319] width 684 height 52
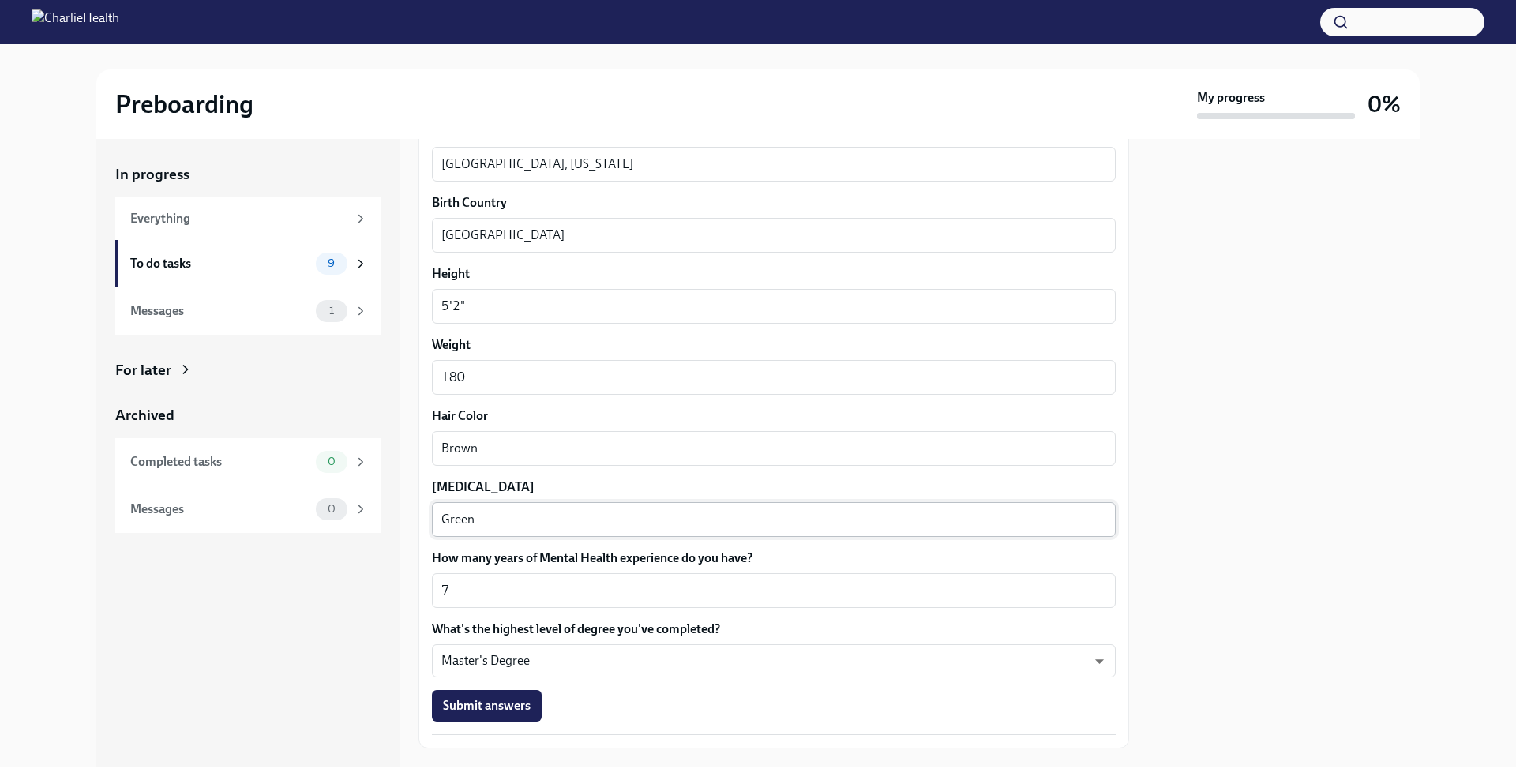
scroll to position [1273, 0]
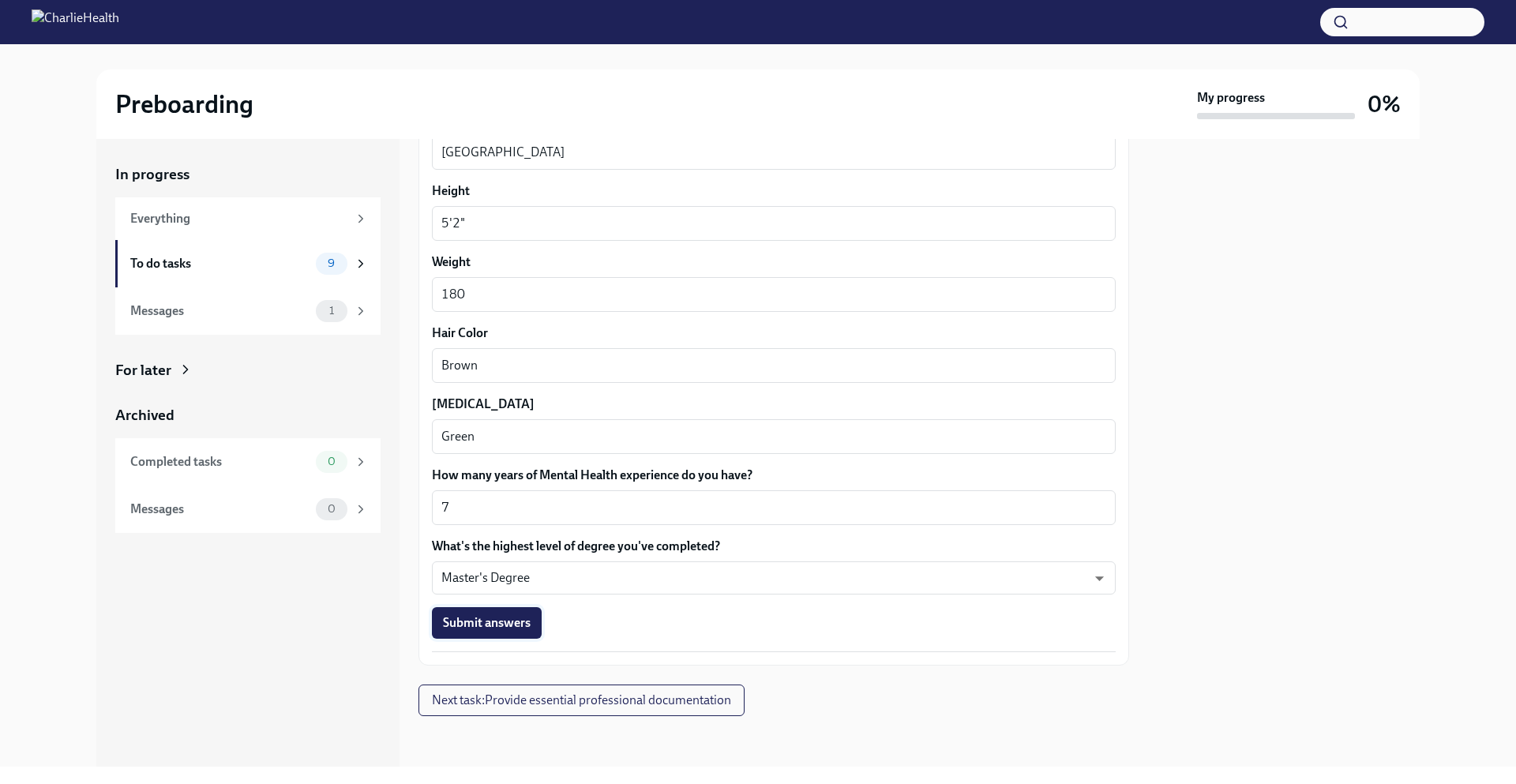
click at [504, 621] on span "Submit answers" at bounding box center [486, 623] width 88 height 15
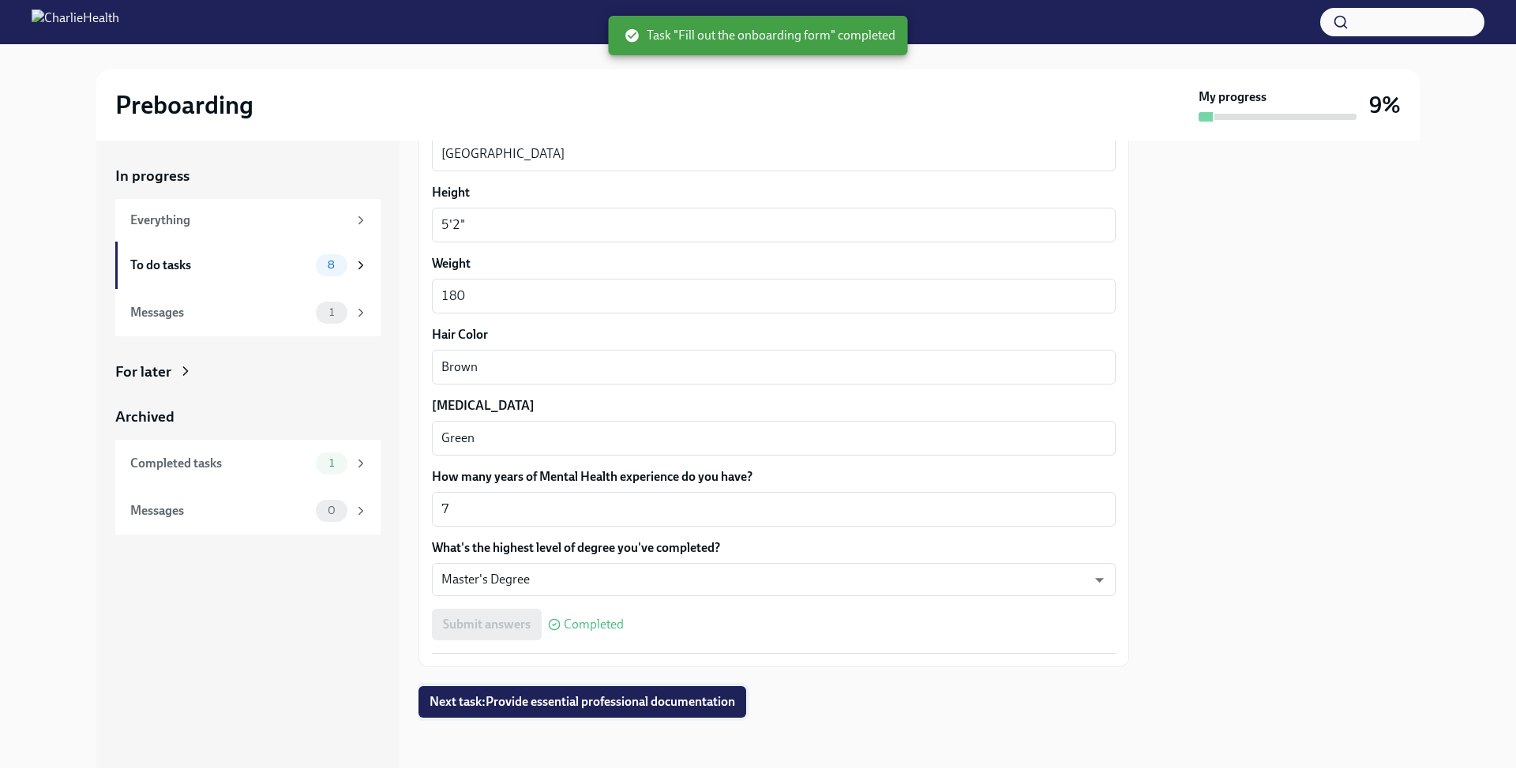
click at [504, 698] on span "Next task : Provide essential professional documentation" at bounding box center [583, 701] width 306 height 15
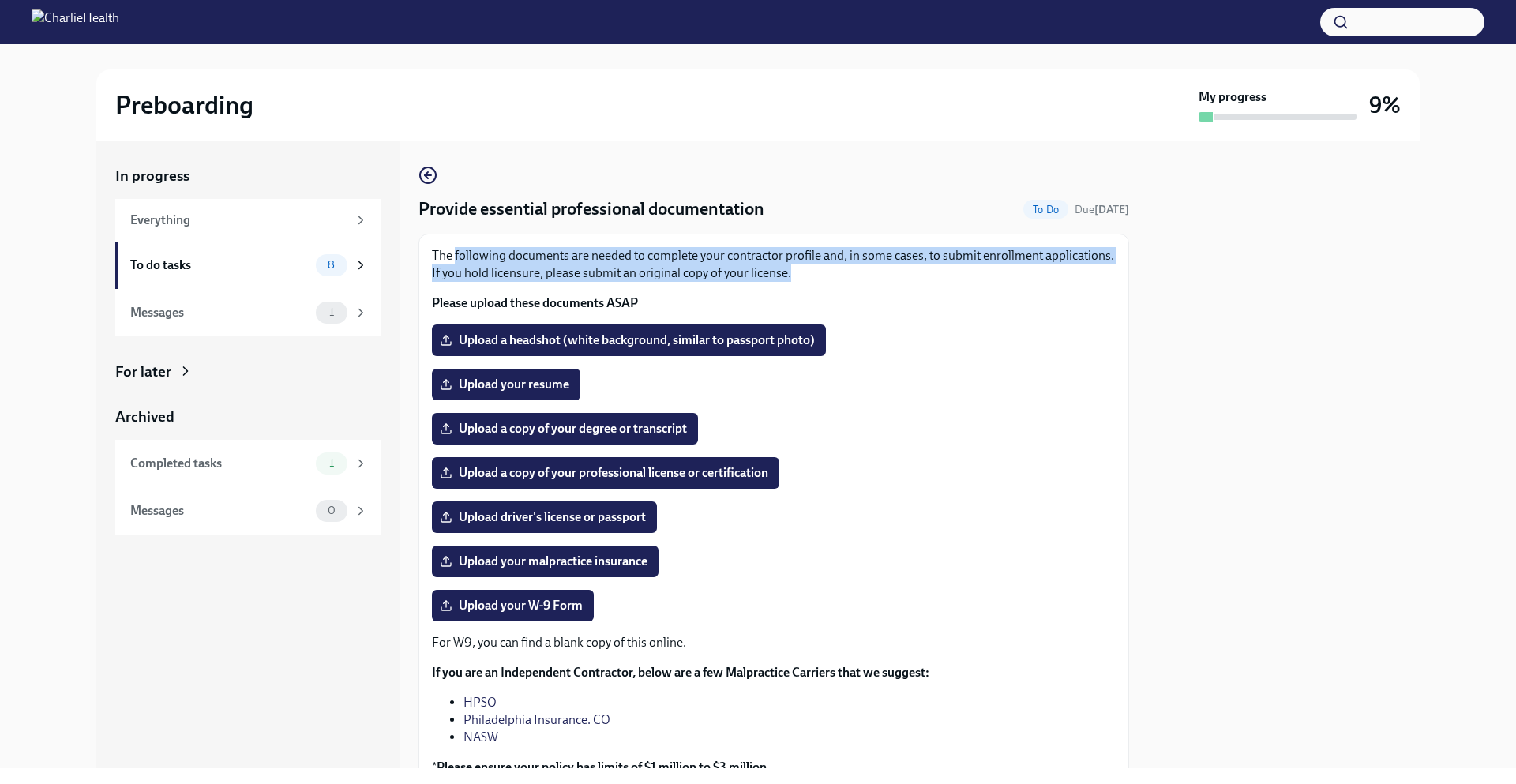
drag, startPoint x: 454, startPoint y: 244, endPoint x: 1052, endPoint y: 270, distance: 598.6
click at [1052, 270] on div "The following documents are needed to complete your contractor profile and, in …" at bounding box center [774, 518] width 711 height 569
click at [761, 260] on p "The following documents are needed to complete your contractor profile and, in …" at bounding box center [773, 264] width 684 height 35
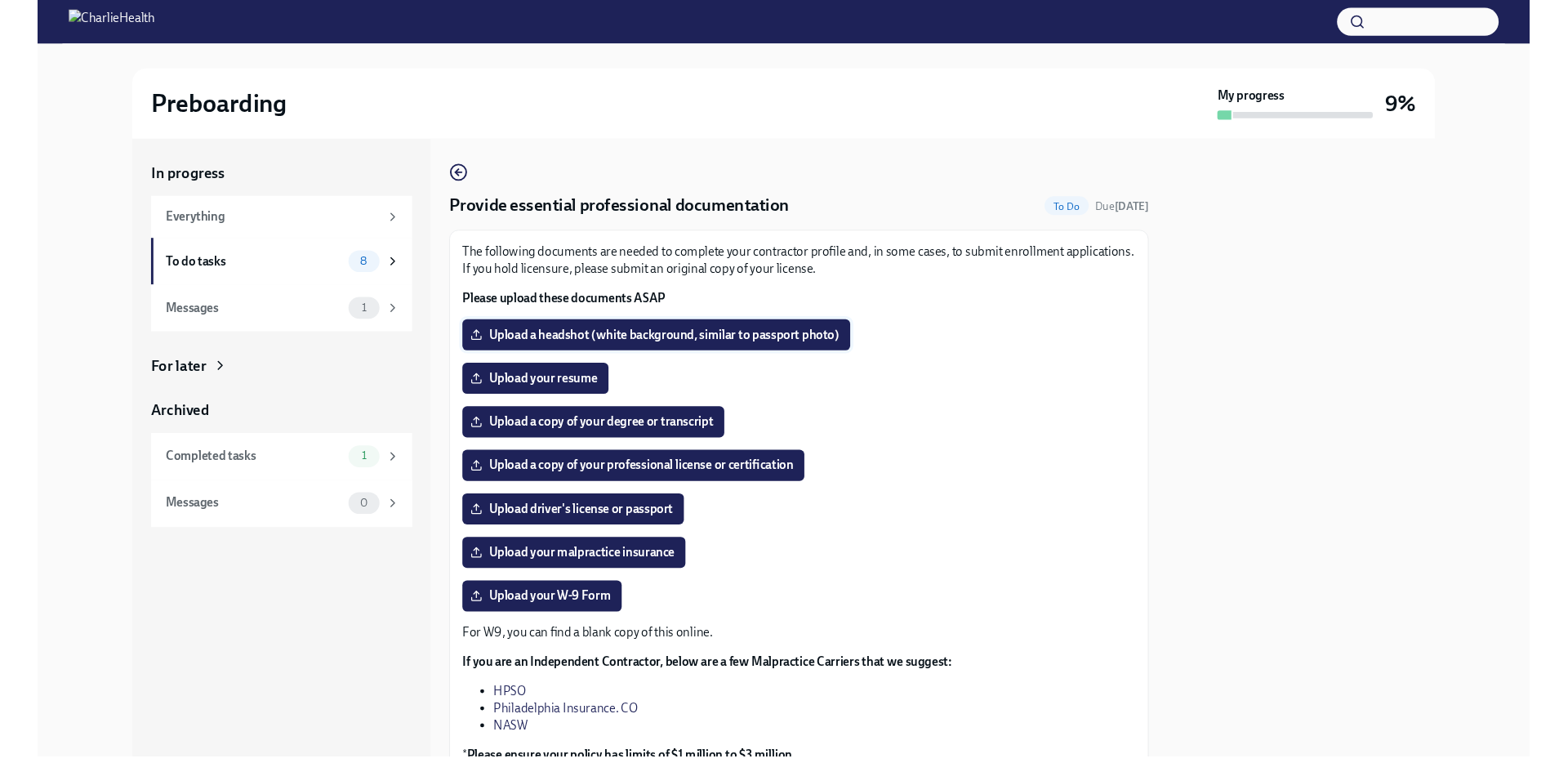
scroll to position [81, 0]
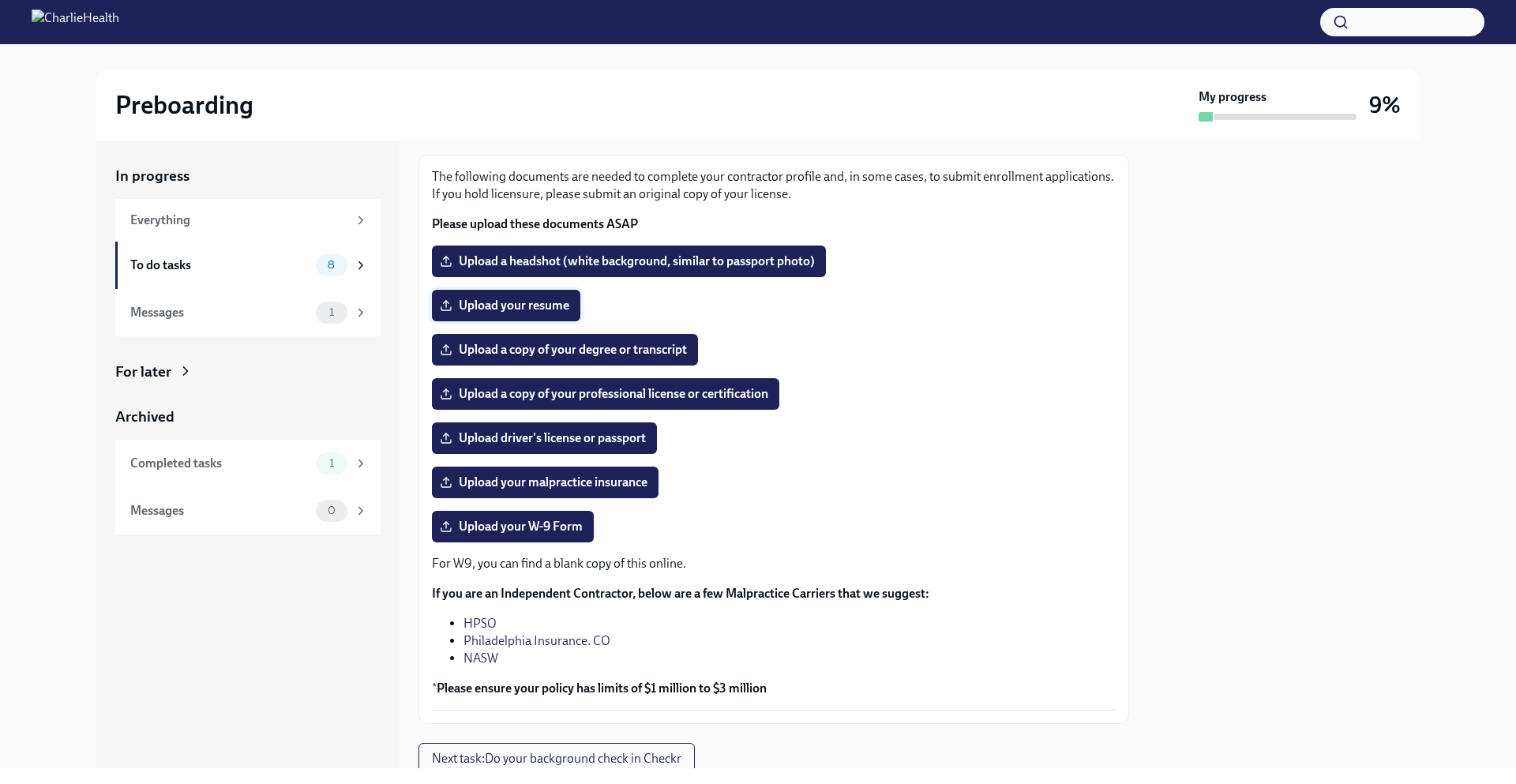
click at [492, 306] on span "Upload your resume" at bounding box center [506, 305] width 126 height 15
click at [0, 0] on input "Upload your resume" at bounding box center [0, 0] width 0 height 0
click at [619, 399] on span "Upload a copy of your professional license or certification" at bounding box center [605, 394] width 326 height 15
click at [0, 0] on input "Upload a copy of your professional license or certification" at bounding box center [0, 0] width 0 height 0
click at [589, 354] on span "Upload a copy of your degree or transcript" at bounding box center [565, 349] width 244 height 15
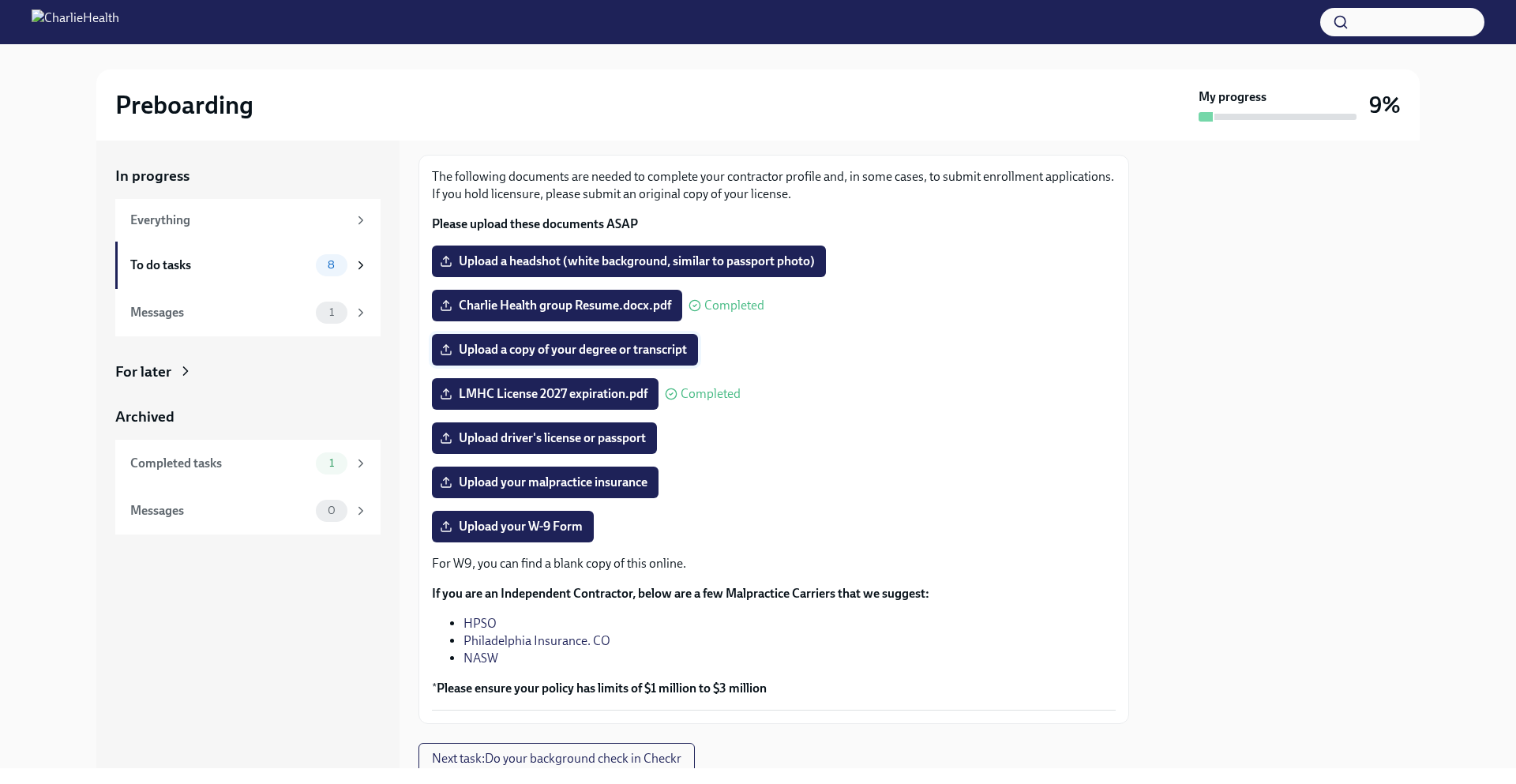
click at [0, 0] on input "Upload a copy of your degree or transcript" at bounding box center [0, 0] width 0 height 0
click at [556, 524] on span "Upload your W-9 Form" at bounding box center [513, 526] width 140 height 15
click at [0, 0] on input "Upload your W-9 Form" at bounding box center [0, 0] width 0 height 0
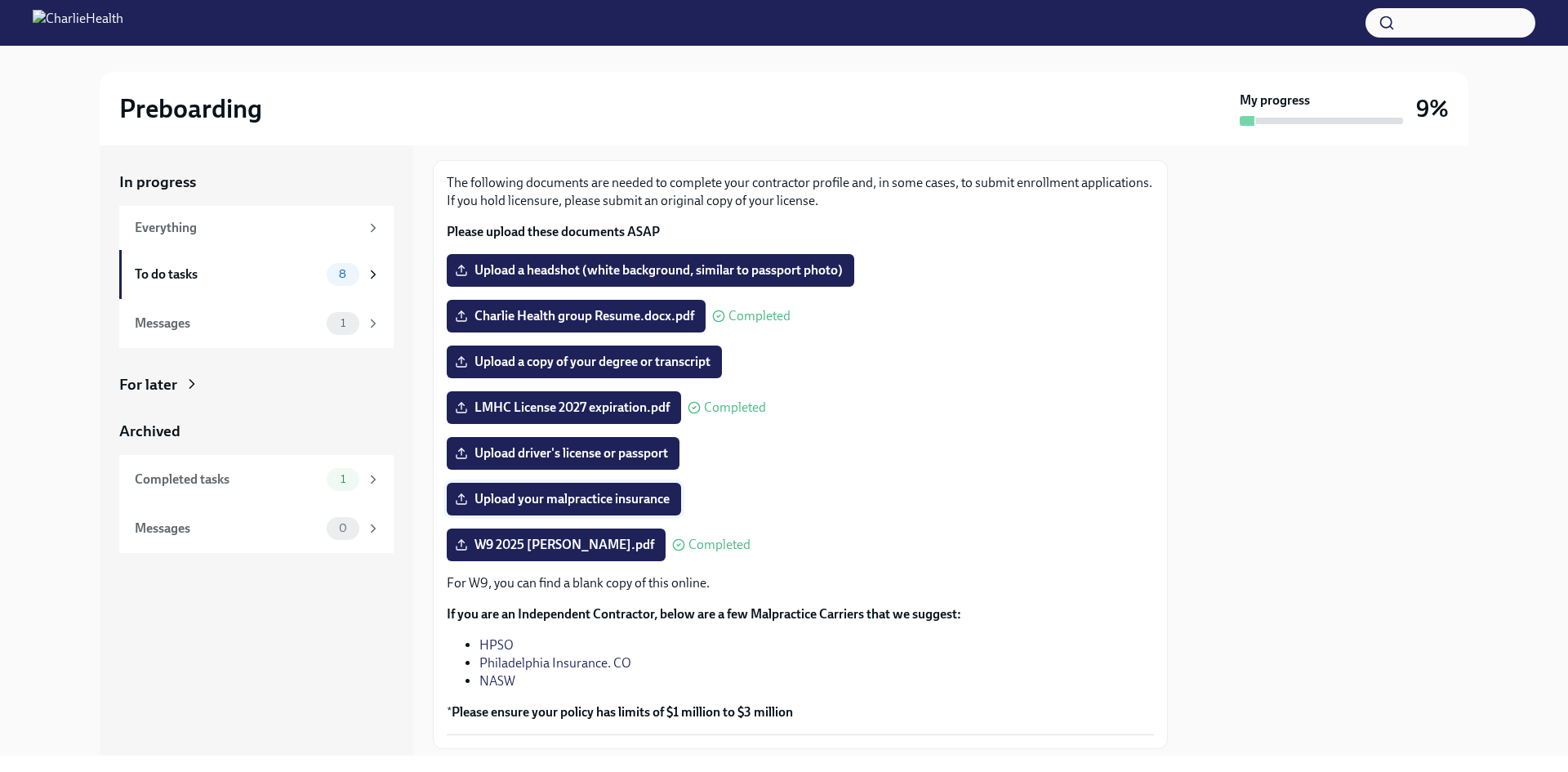
click at [552, 498] on span "Upload your malpractice insurance" at bounding box center [563, 499] width 211 height 16
click at [0, 0] on input "Upload your malpractice insurance" at bounding box center [0, 0] width 0 height 0
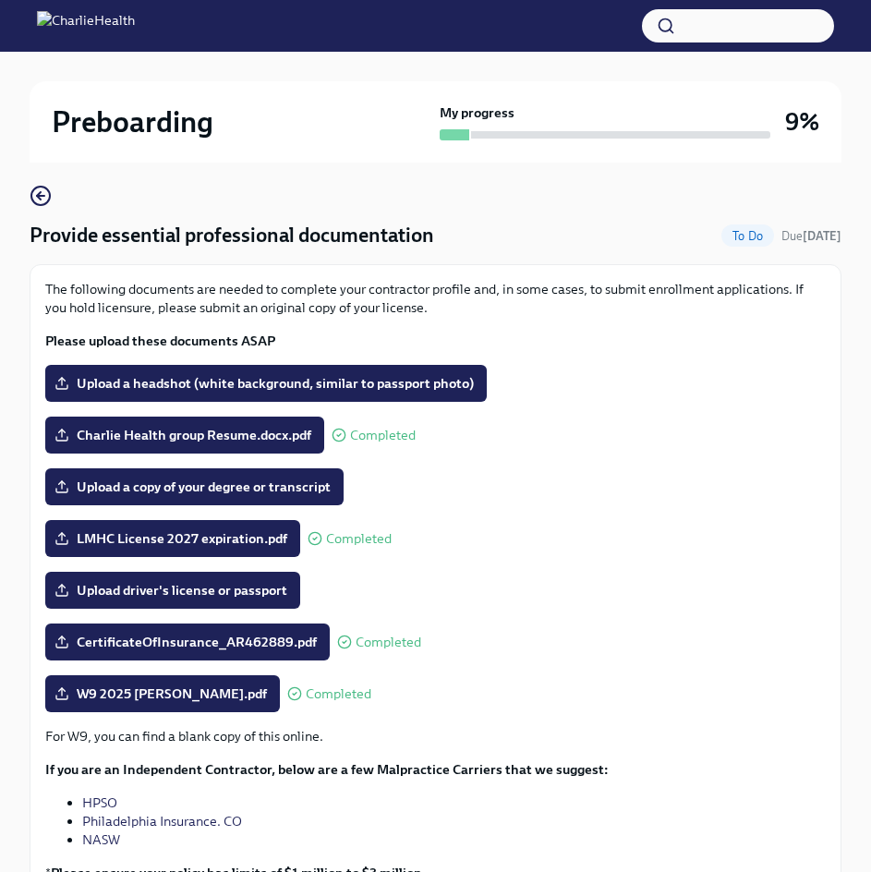
scroll to position [0, 0]
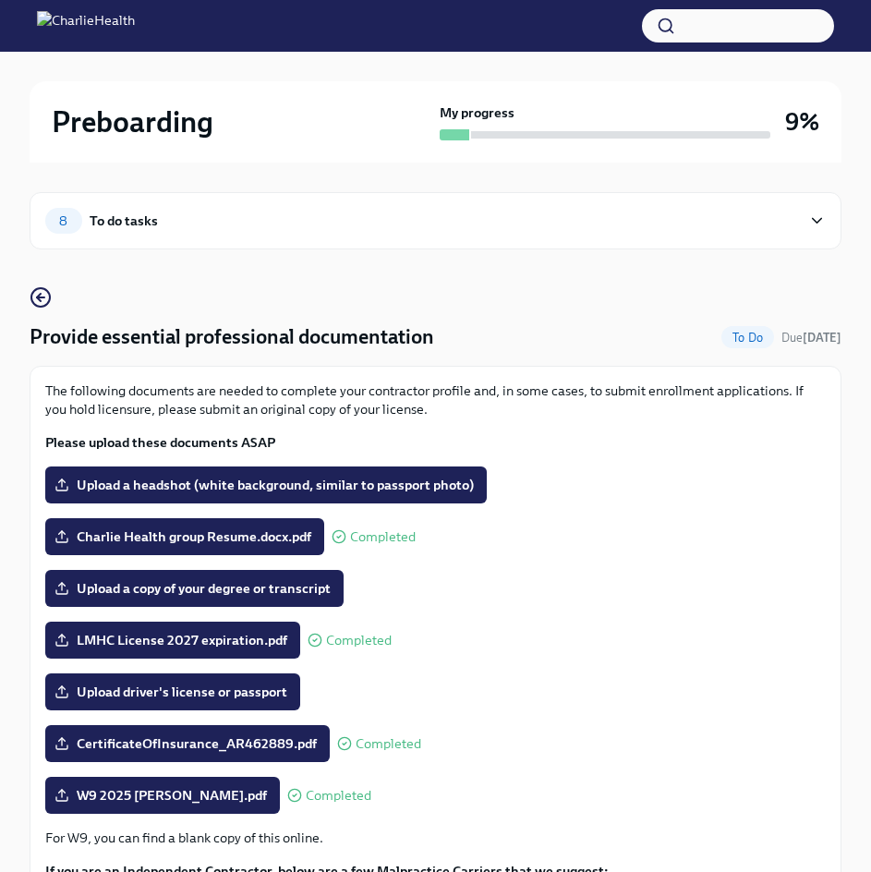
click at [741, 332] on span "To Do" at bounding box center [748, 338] width 53 height 14
click at [103, 221] on div "To do tasks" at bounding box center [124, 221] width 68 height 20
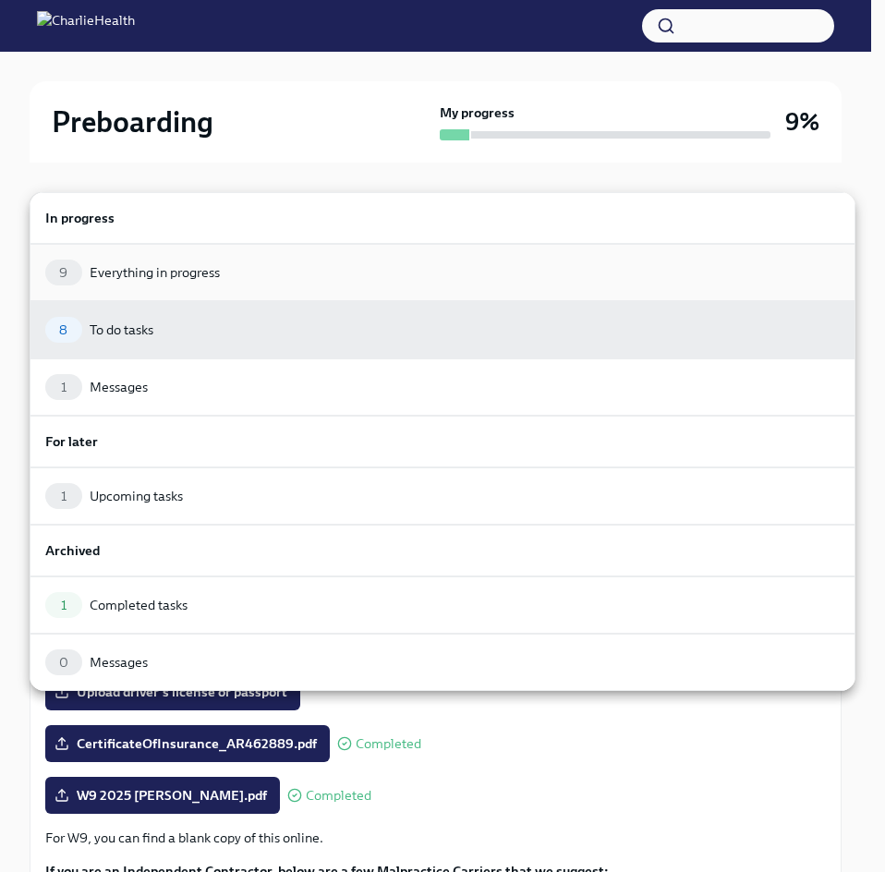
click at [263, 284] on div "9 Everything in progress" at bounding box center [442, 273] width 795 height 26
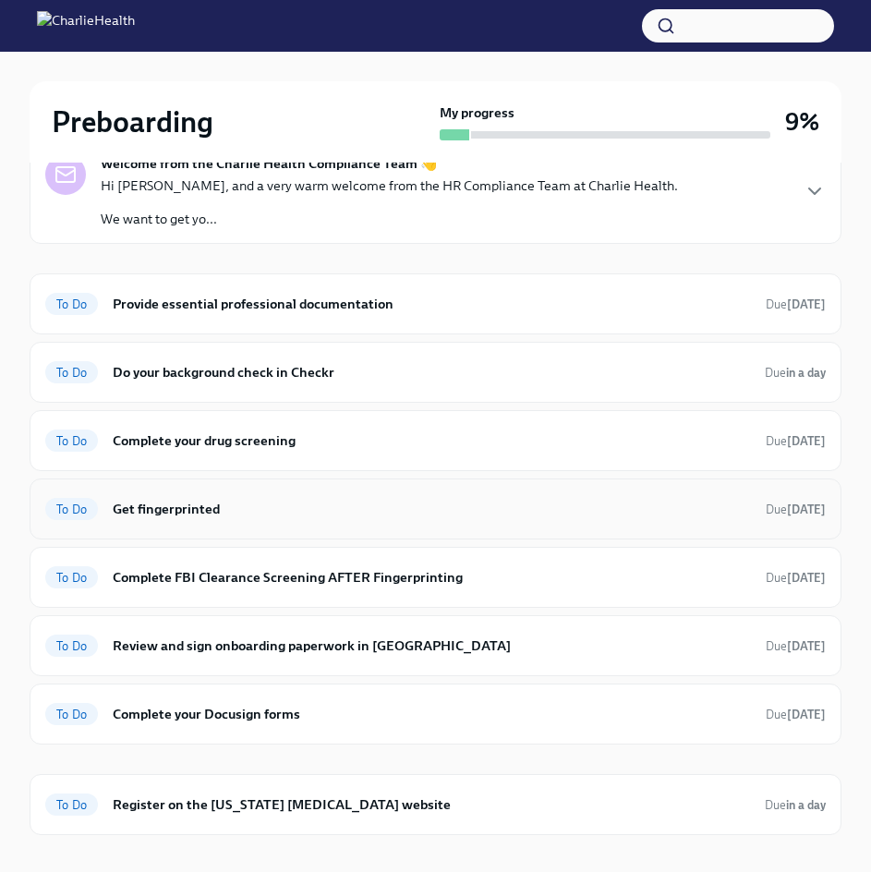
scroll to position [175, 0]
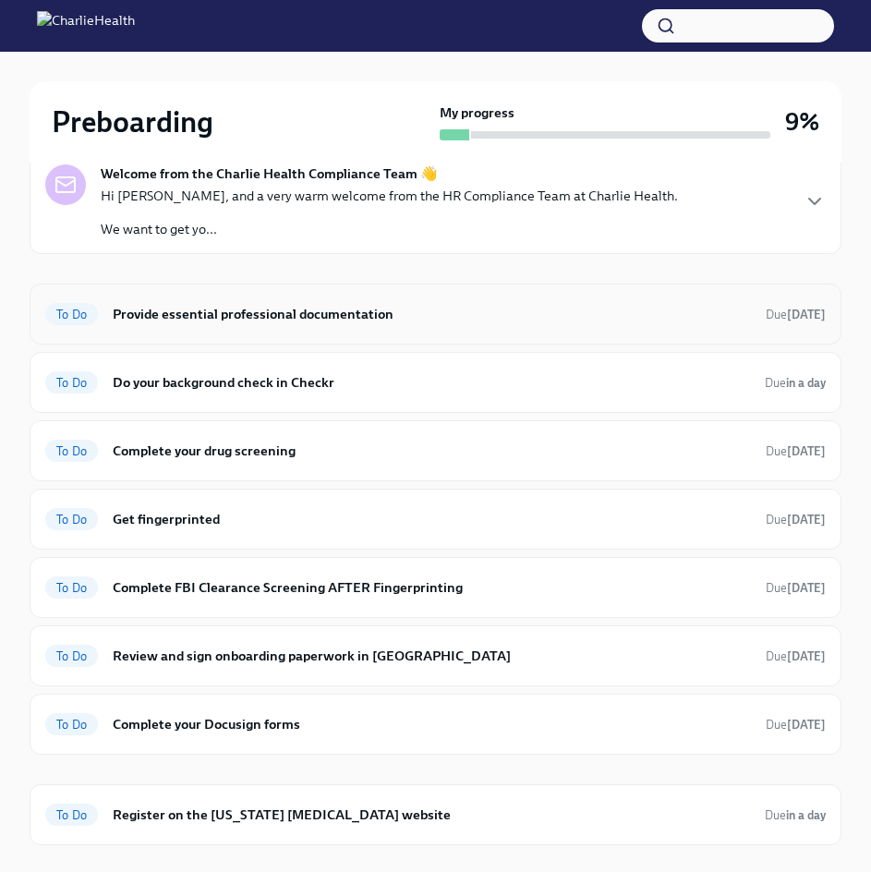
click at [697, 313] on h6 "Provide essential professional documentation" at bounding box center [432, 314] width 638 height 20
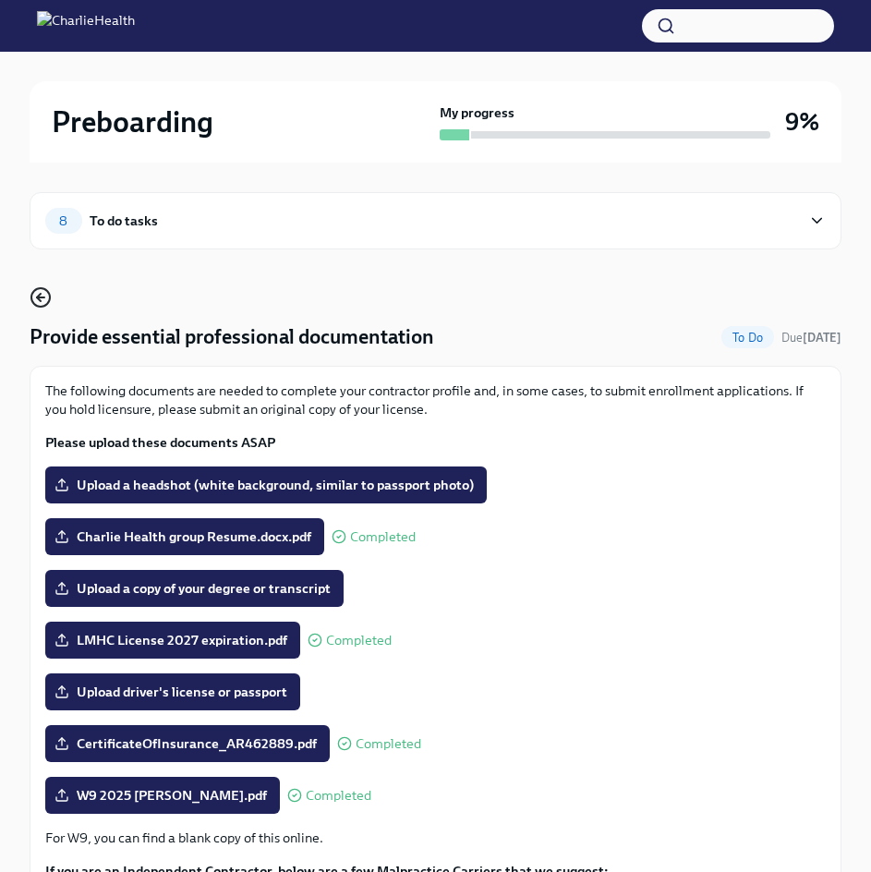
click at [35, 298] on icon "button" at bounding box center [41, 297] width 22 height 22
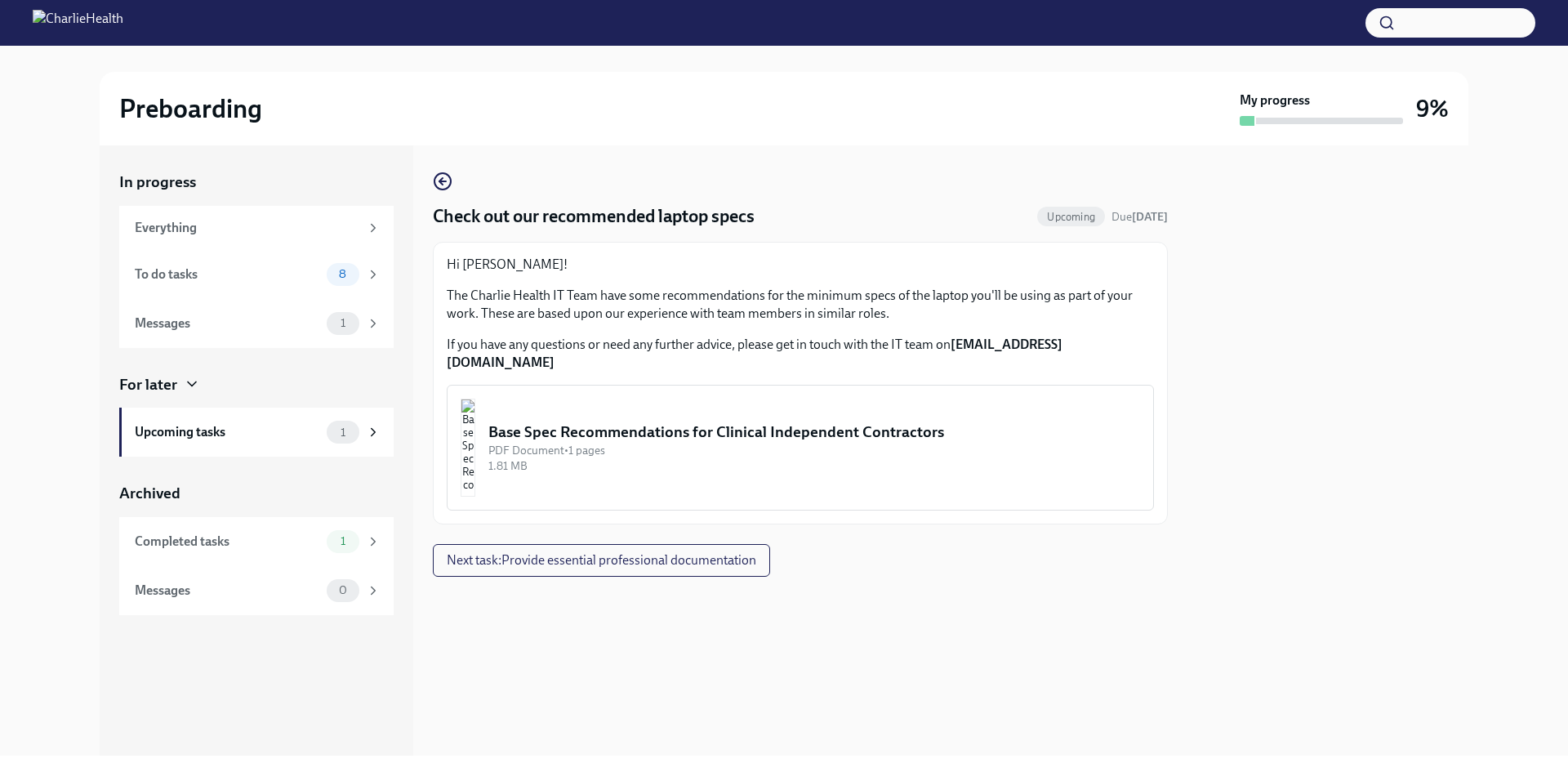
click at [696, 422] on div "Base Spec Recommendations for Clinical Independent Contractors" at bounding box center [814, 432] width 651 height 21
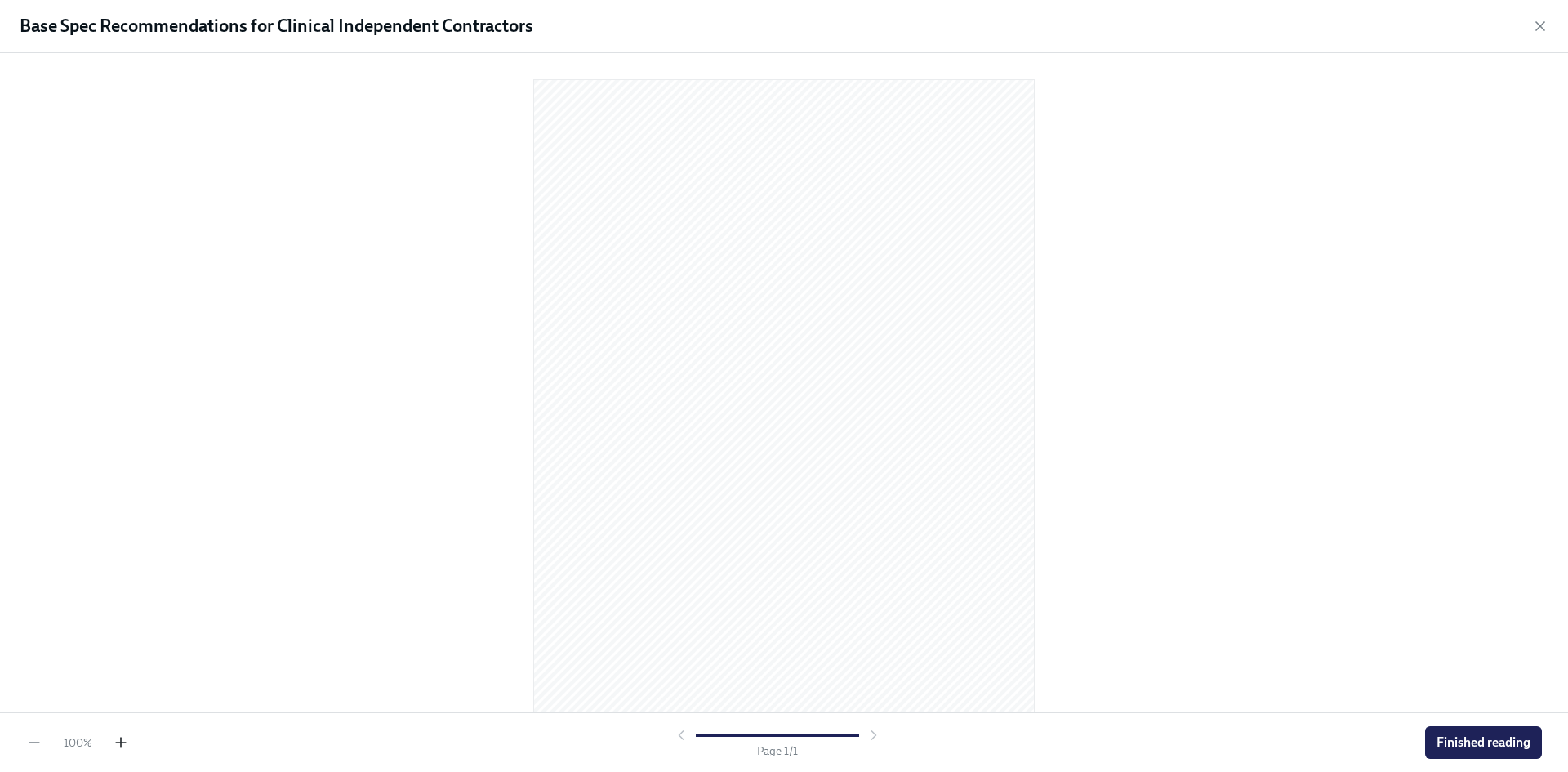
click at [124, 746] on icon "button" at bounding box center [121, 743] width 16 height 16
click at [123, 741] on icon "button" at bounding box center [121, 743] width 16 height 16
click at [1546, 16] on div "Base Spec Recommendations for Clinical Independent Contractors" at bounding box center [784, 27] width 1568 height 53
click at [1538, 27] on icon "button" at bounding box center [1540, 26] width 16 height 16
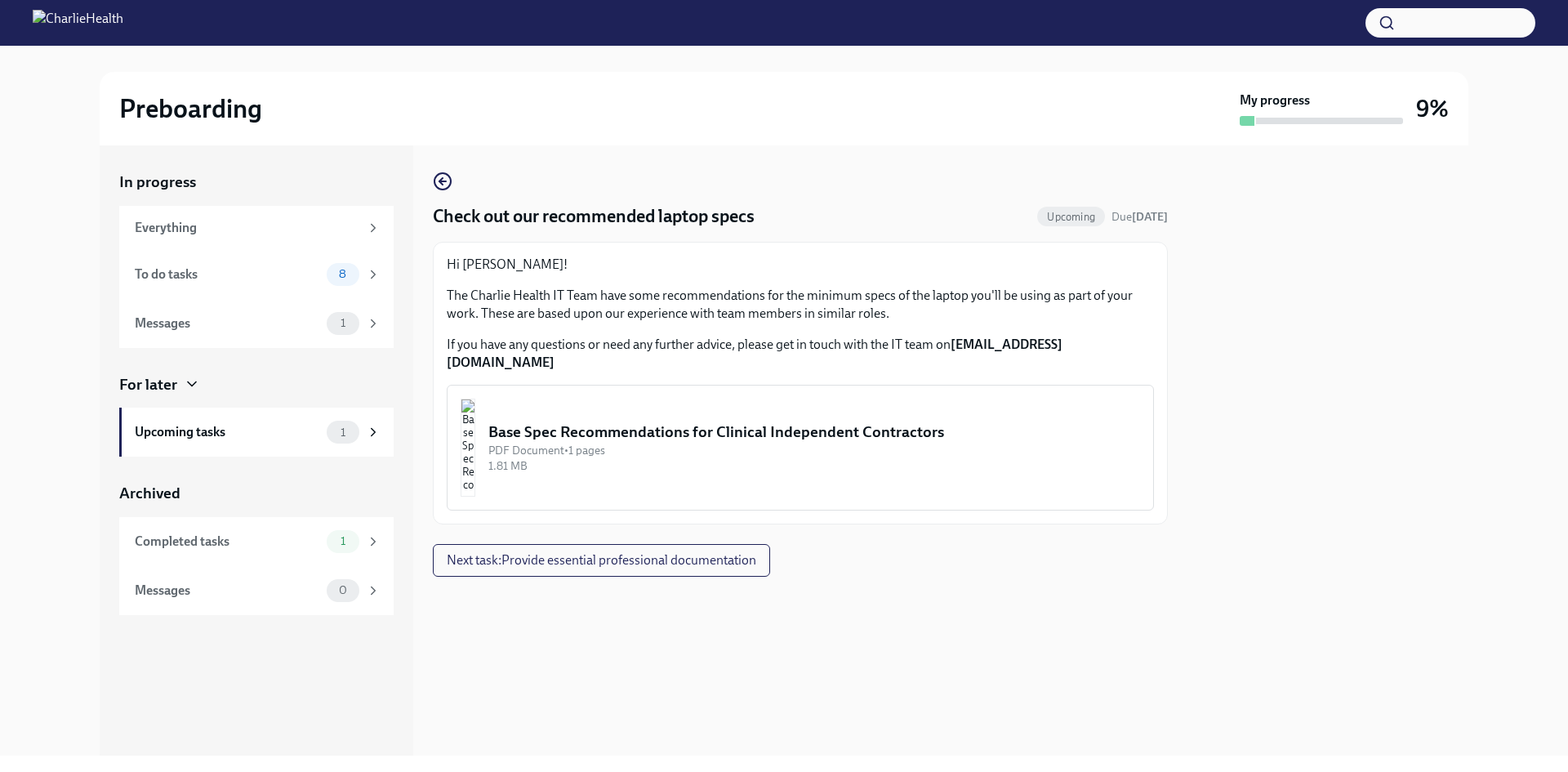
click at [175, 97] on h2 "Preboarding" at bounding box center [191, 108] width 143 height 33
click at [179, 118] on h2 "Preboarding" at bounding box center [191, 108] width 143 height 33
click at [341, 231] on div "Everything" at bounding box center [247, 228] width 225 height 18
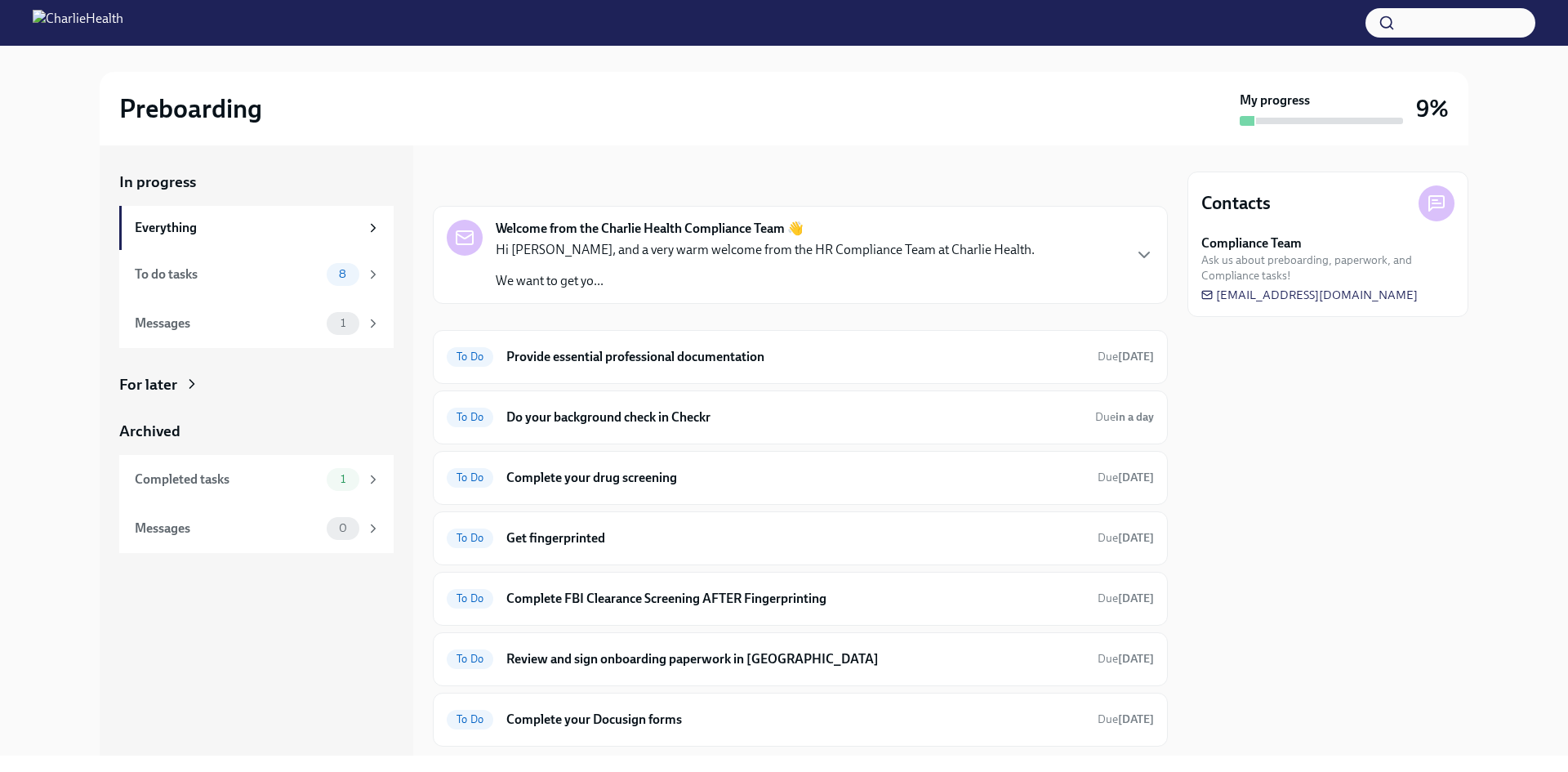
click at [1134, 255] on icon "button" at bounding box center [1144, 255] width 19 height 19
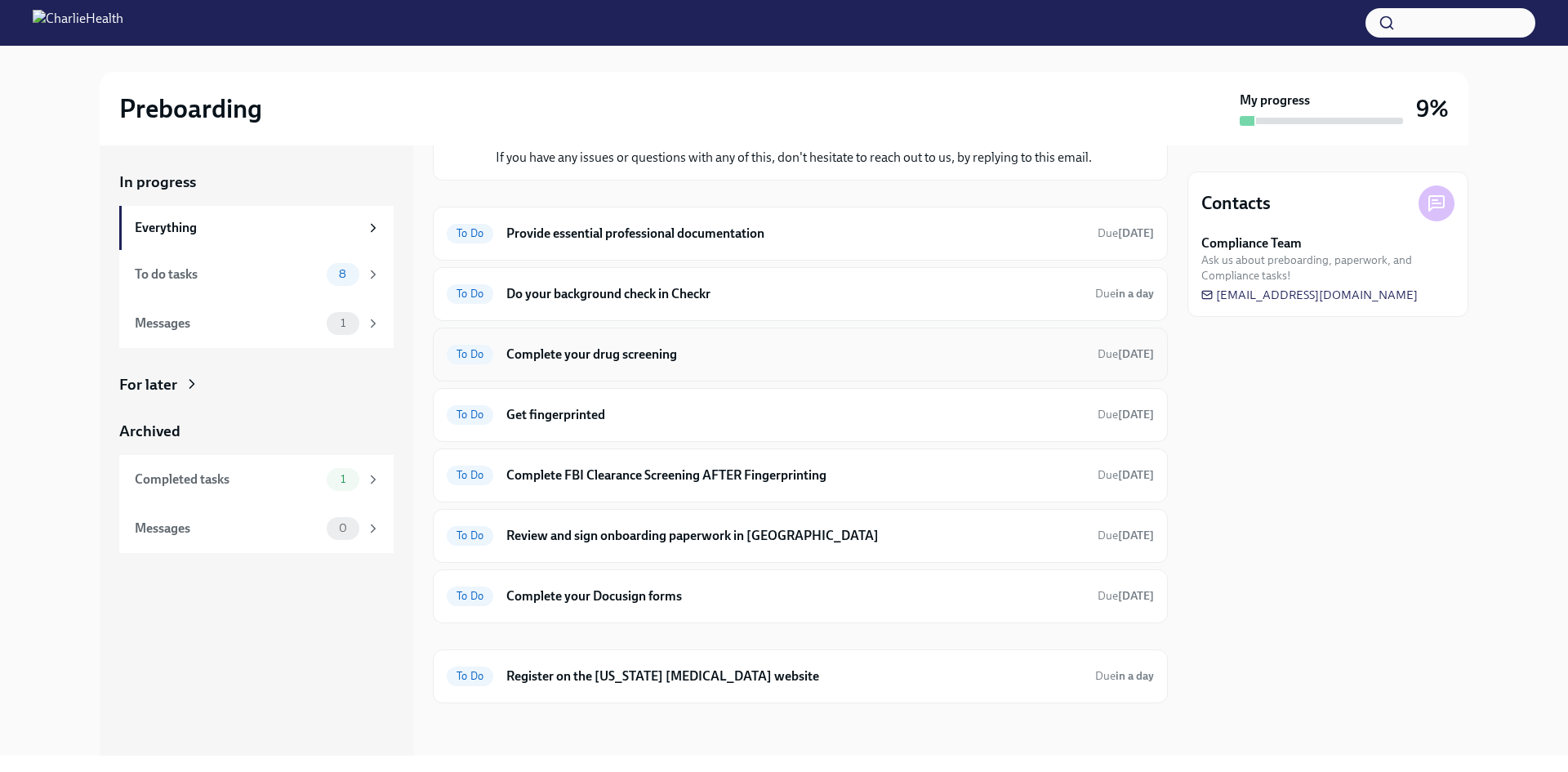
scroll to position [409, 0]
click at [693, 303] on h6 "Do your background check in Checkr" at bounding box center [794, 294] width 575 height 18
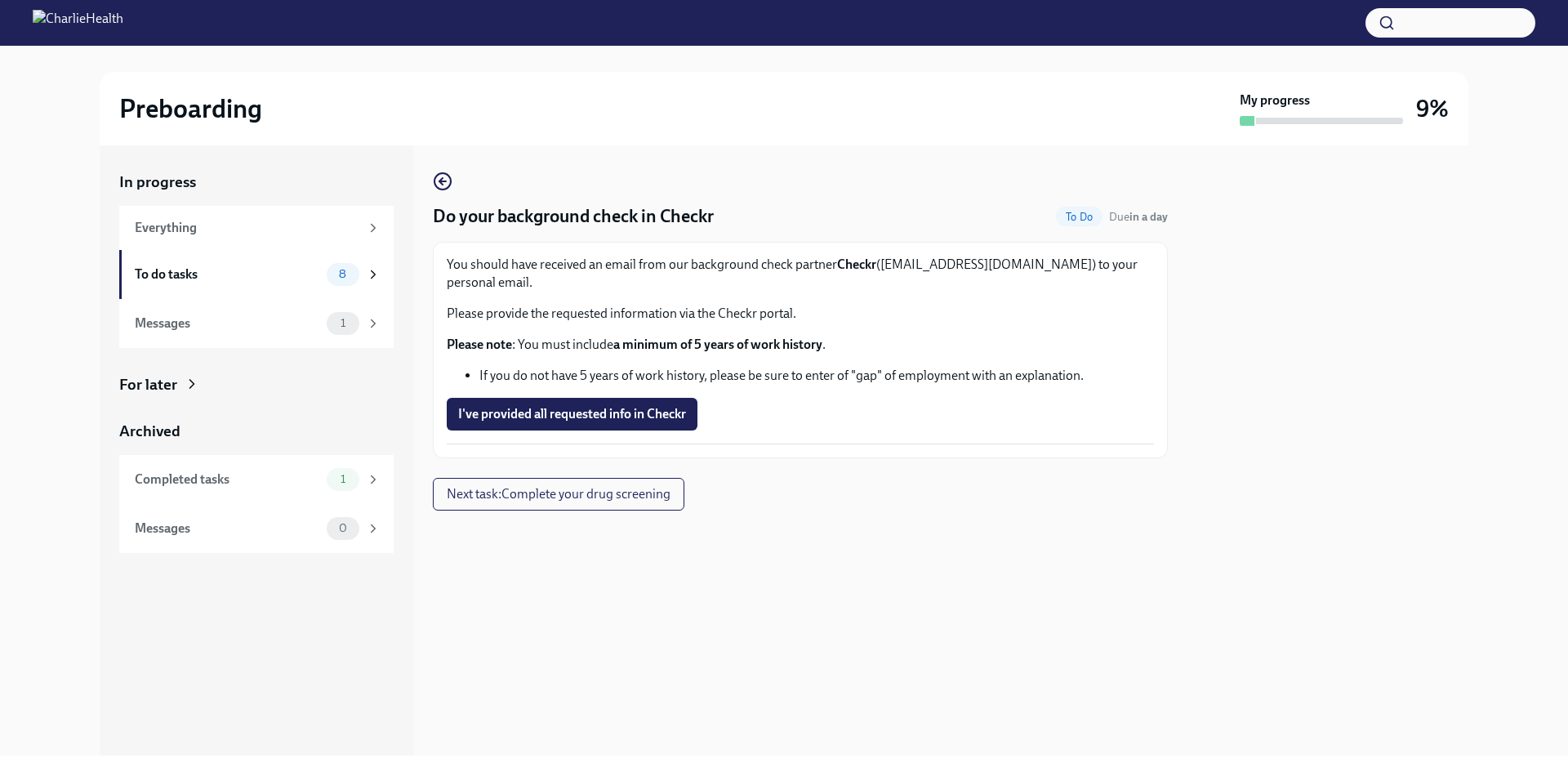
click at [453, 179] on div "Do your background check in Checkr To Do Due in a day You should have received …" at bounding box center [801, 315] width 735 height 287
click at [437, 180] on icon "button" at bounding box center [443, 181] width 19 height 19
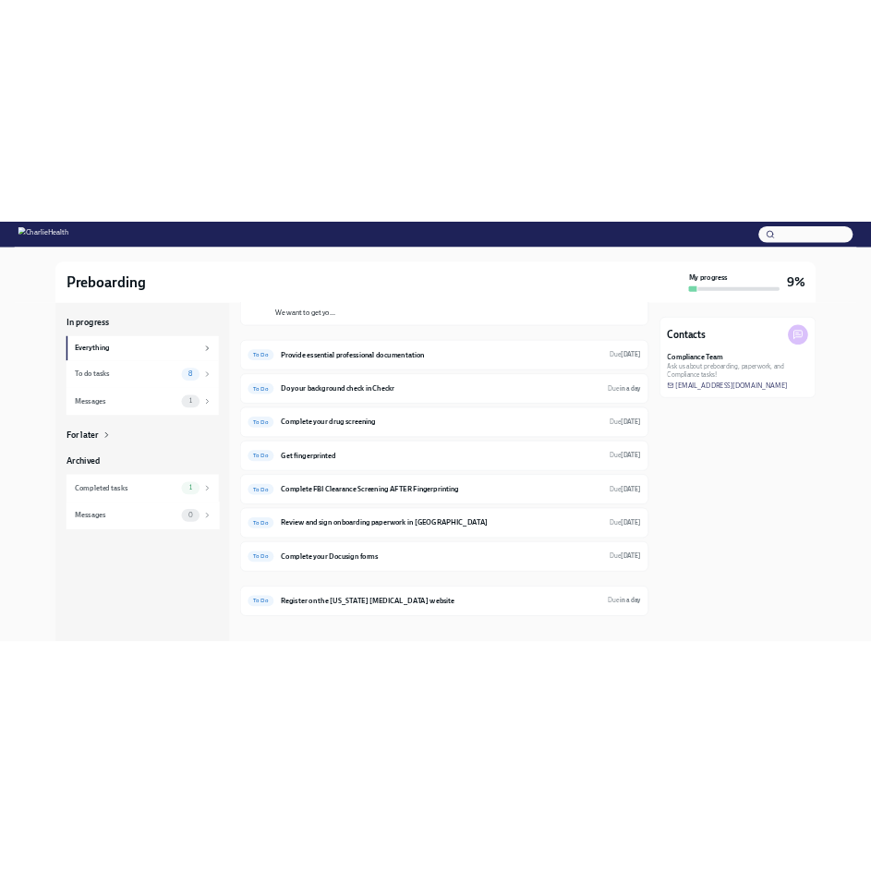
scroll to position [140, 0]
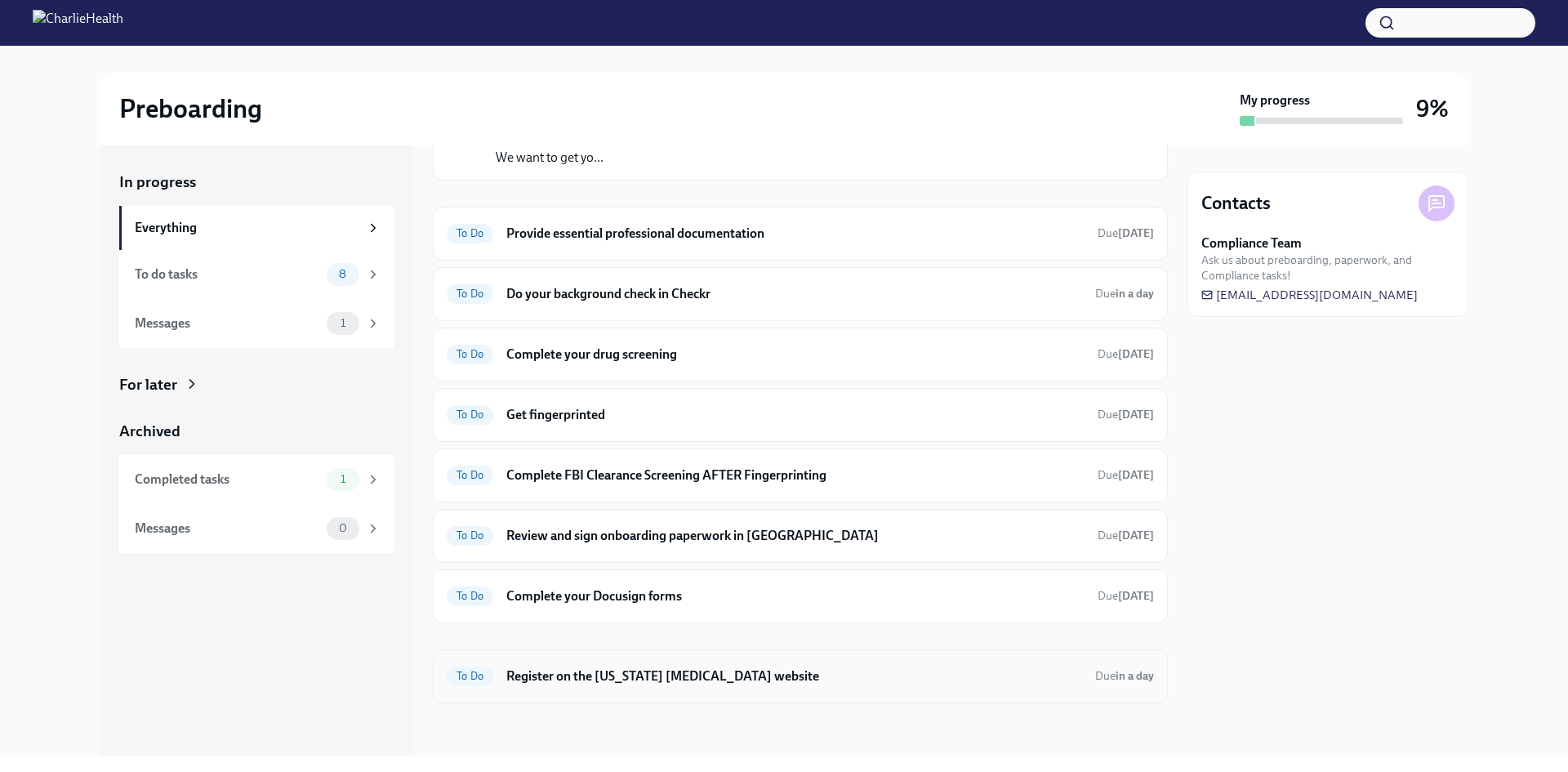
click at [978, 676] on h6 "Register on the [US_STATE] [MEDICAL_DATA] website" at bounding box center [794, 676] width 575 height 18
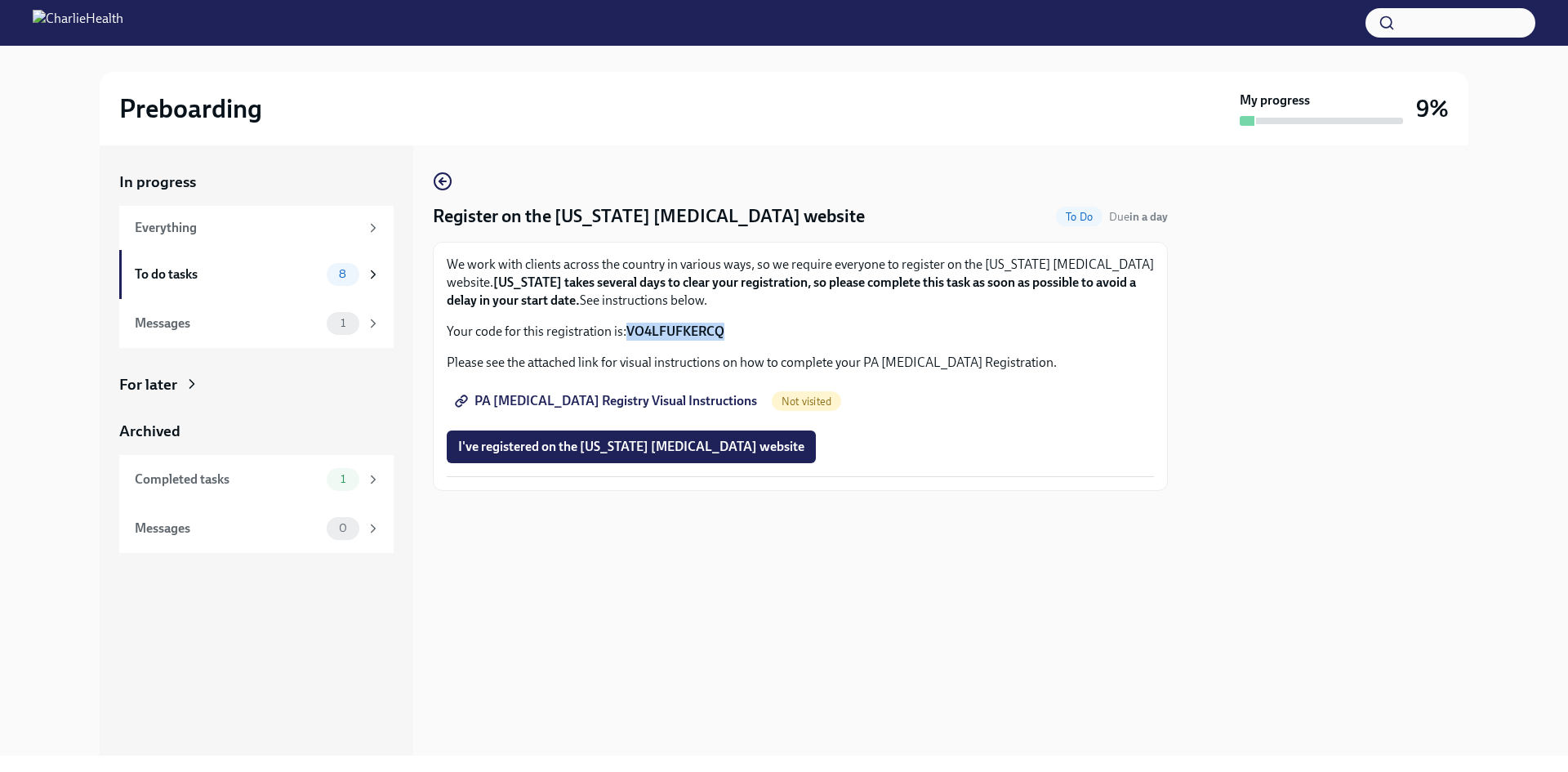
drag, startPoint x: 628, startPoint y: 329, endPoint x: 730, endPoint y: 332, distance: 102.0
click at [730, 332] on p "Your code for this registration is: VO4LFUFKERCQ" at bounding box center [800, 332] width 707 height 18
copy strong "VO4LFUFKERCQ"
click at [637, 403] on span "PA [MEDICAL_DATA] Registry Visual Instructions" at bounding box center [607, 401] width 299 height 16
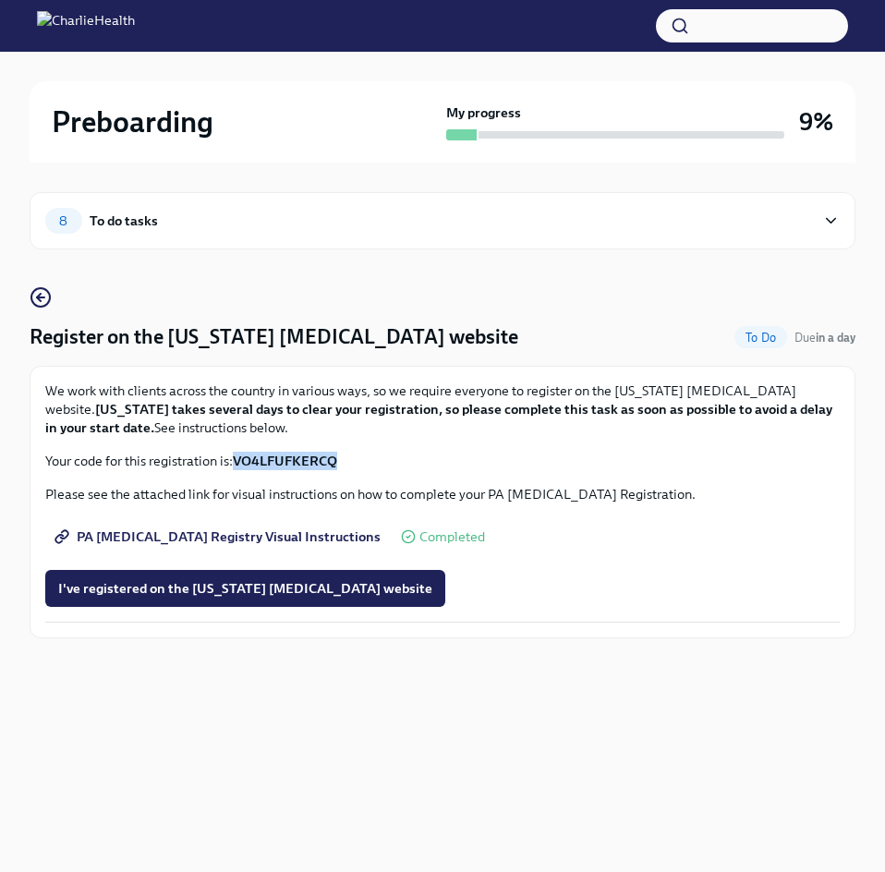
drag, startPoint x: 237, startPoint y: 459, endPoint x: 343, endPoint y: 471, distance: 106.9
click at [343, 471] on div "We work with clients across the country in various ways, so we require everyone…" at bounding box center [442, 502] width 795 height 241
copy strong "VO4LFUFKERCQ"
click at [310, 592] on span "I've registered on the [US_STATE] [MEDICAL_DATA] website" at bounding box center [245, 588] width 374 height 18
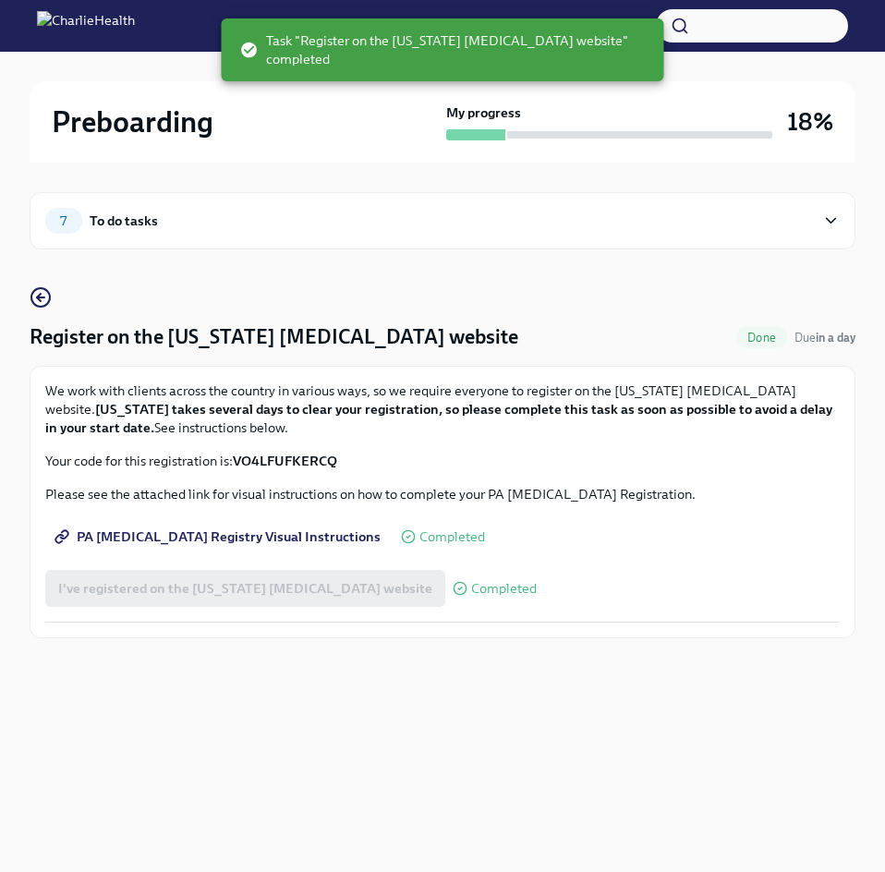
click at [119, 217] on div "To do tasks" at bounding box center [124, 221] width 68 height 20
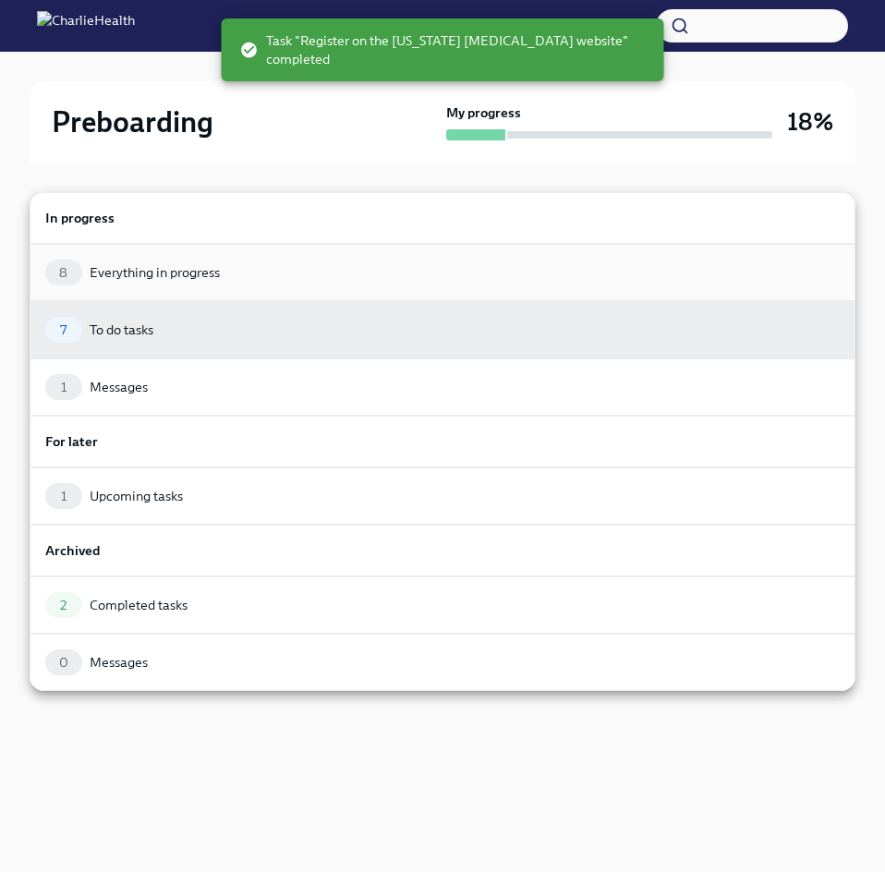
click at [250, 267] on div "8 Everything in progress" at bounding box center [442, 273] width 795 height 26
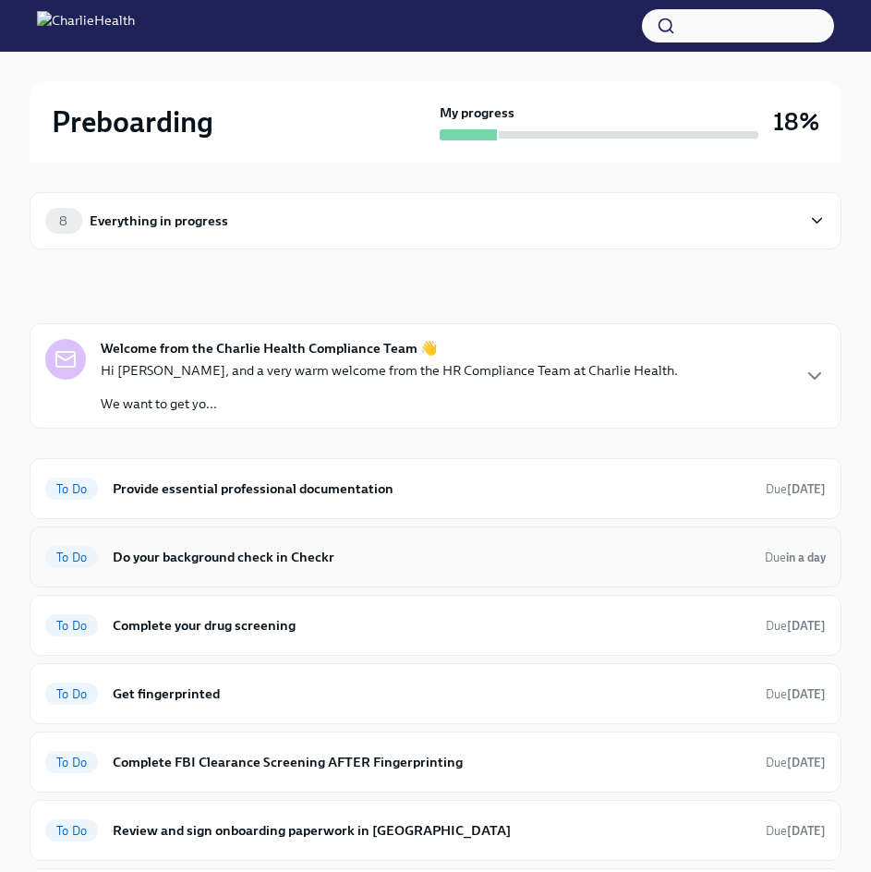
scroll to position [92, 0]
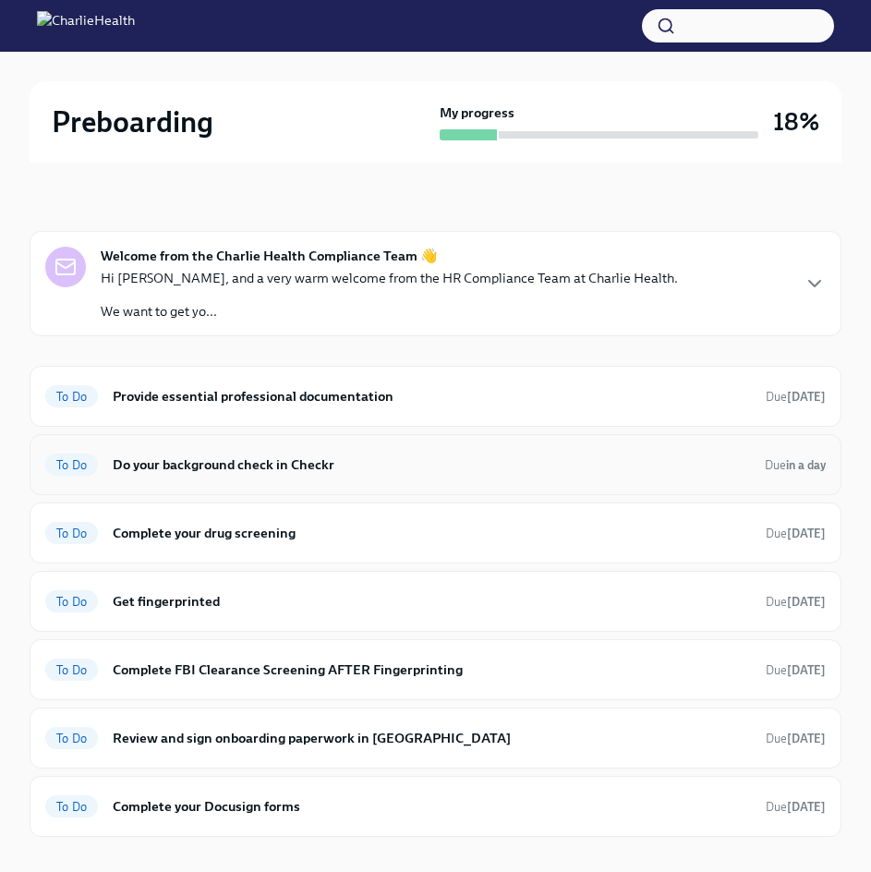
click at [296, 472] on h6 "Do your background check in Checkr" at bounding box center [432, 465] width 638 height 20
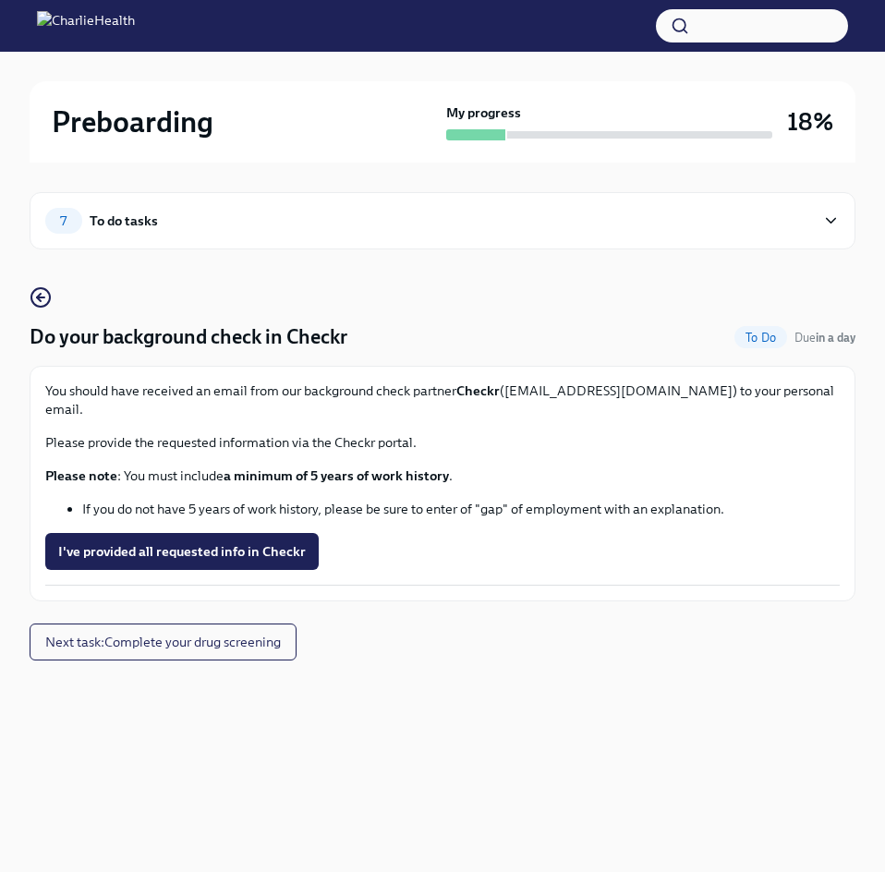
click at [183, 132] on h2 "Preboarding" at bounding box center [133, 121] width 162 height 37
click at [72, 231] on div "7" at bounding box center [63, 221] width 37 height 26
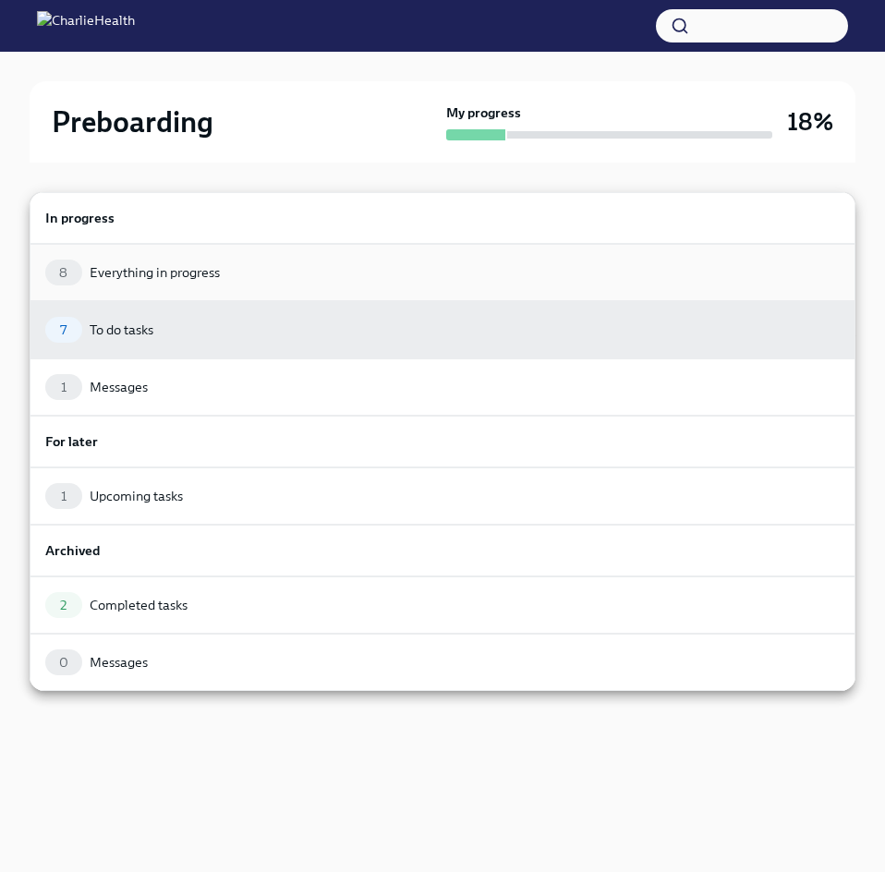
click at [213, 270] on div "Everything in progress" at bounding box center [155, 272] width 130 height 18
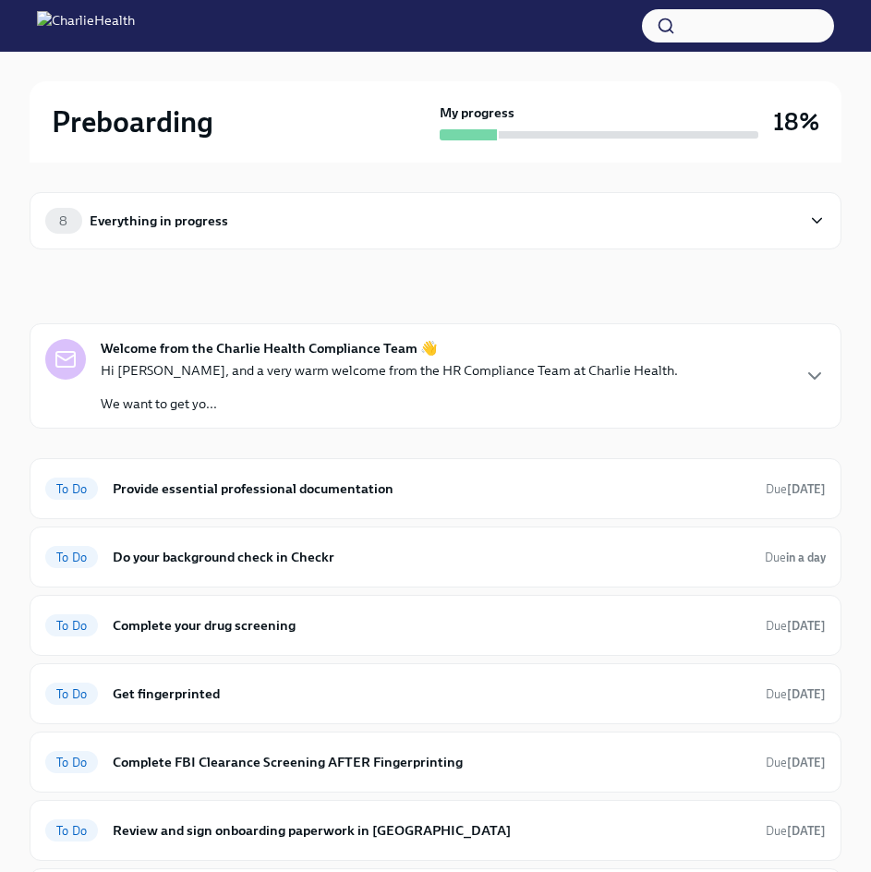
click at [150, 217] on div "Everything in progress" at bounding box center [159, 221] width 139 height 20
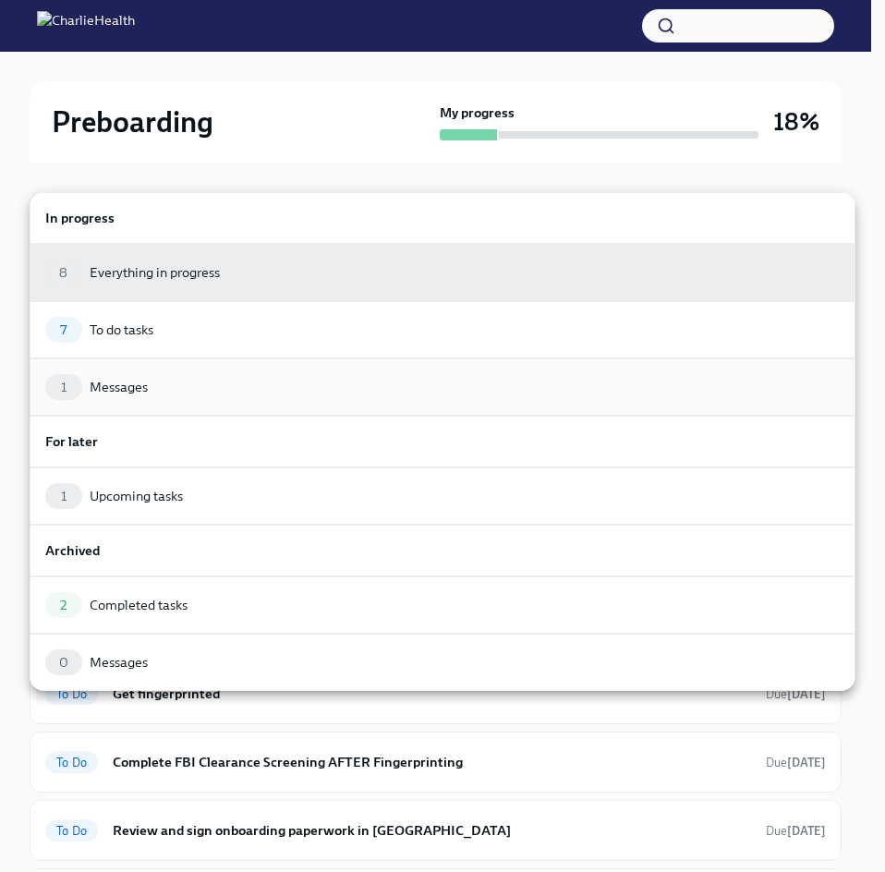
click at [194, 382] on div "1 Messages" at bounding box center [442, 387] width 795 height 26
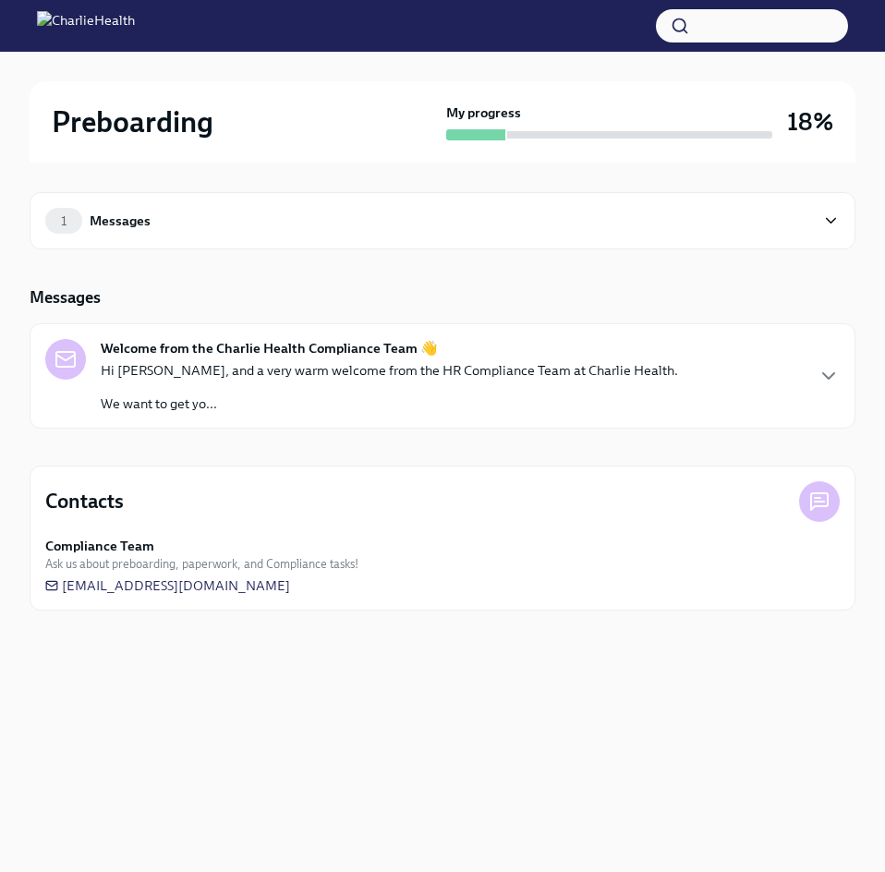
click at [176, 373] on p "Hi [PERSON_NAME], and a very warm welcome from the HR Compliance Team at Charli…" at bounding box center [389, 370] width 577 height 18
